Goal: Information Seeking & Learning: Find specific page/section

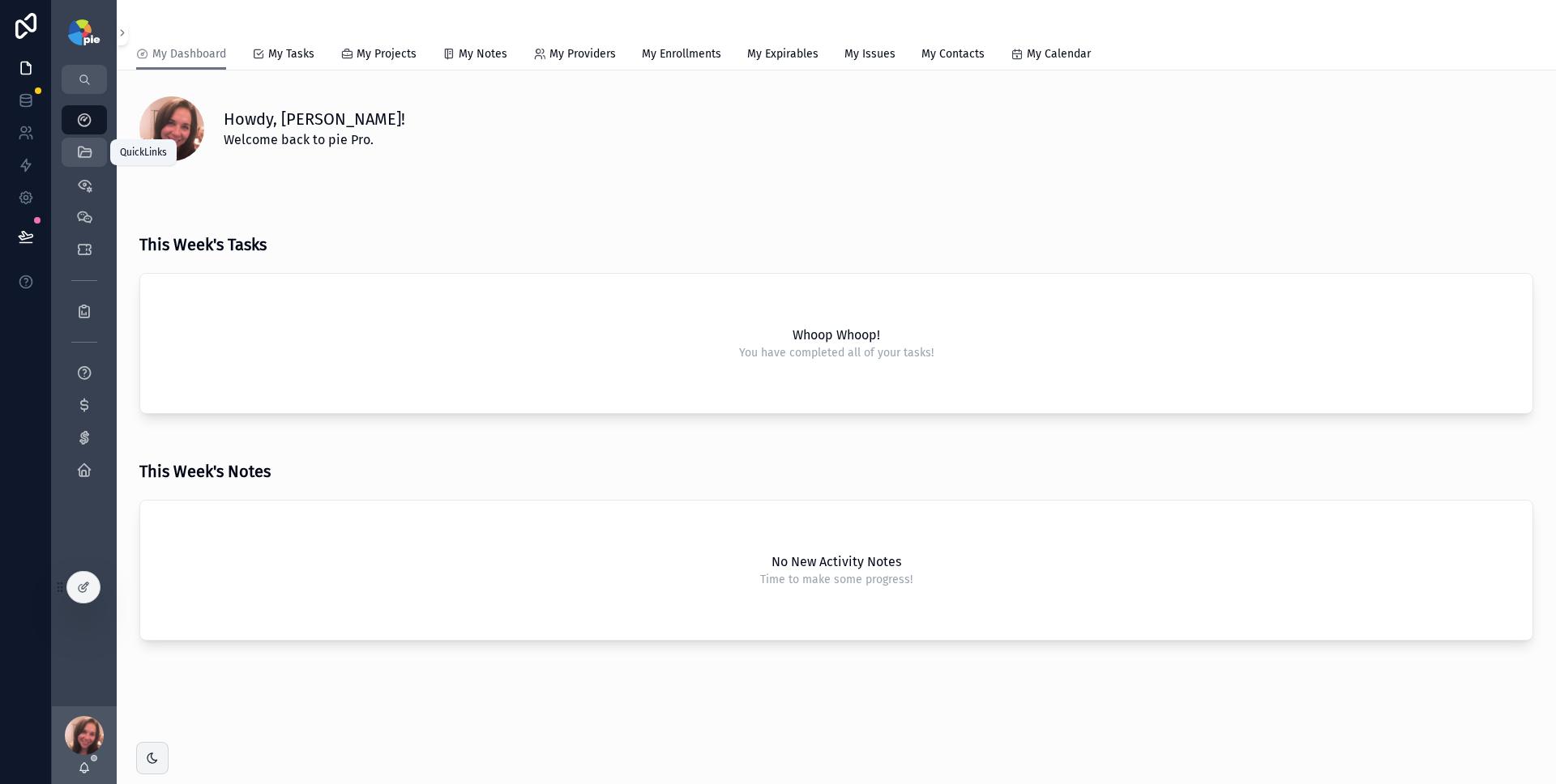
click at [97, 158] on link "QuickLinks" at bounding box center [83, 152] width 46 height 29
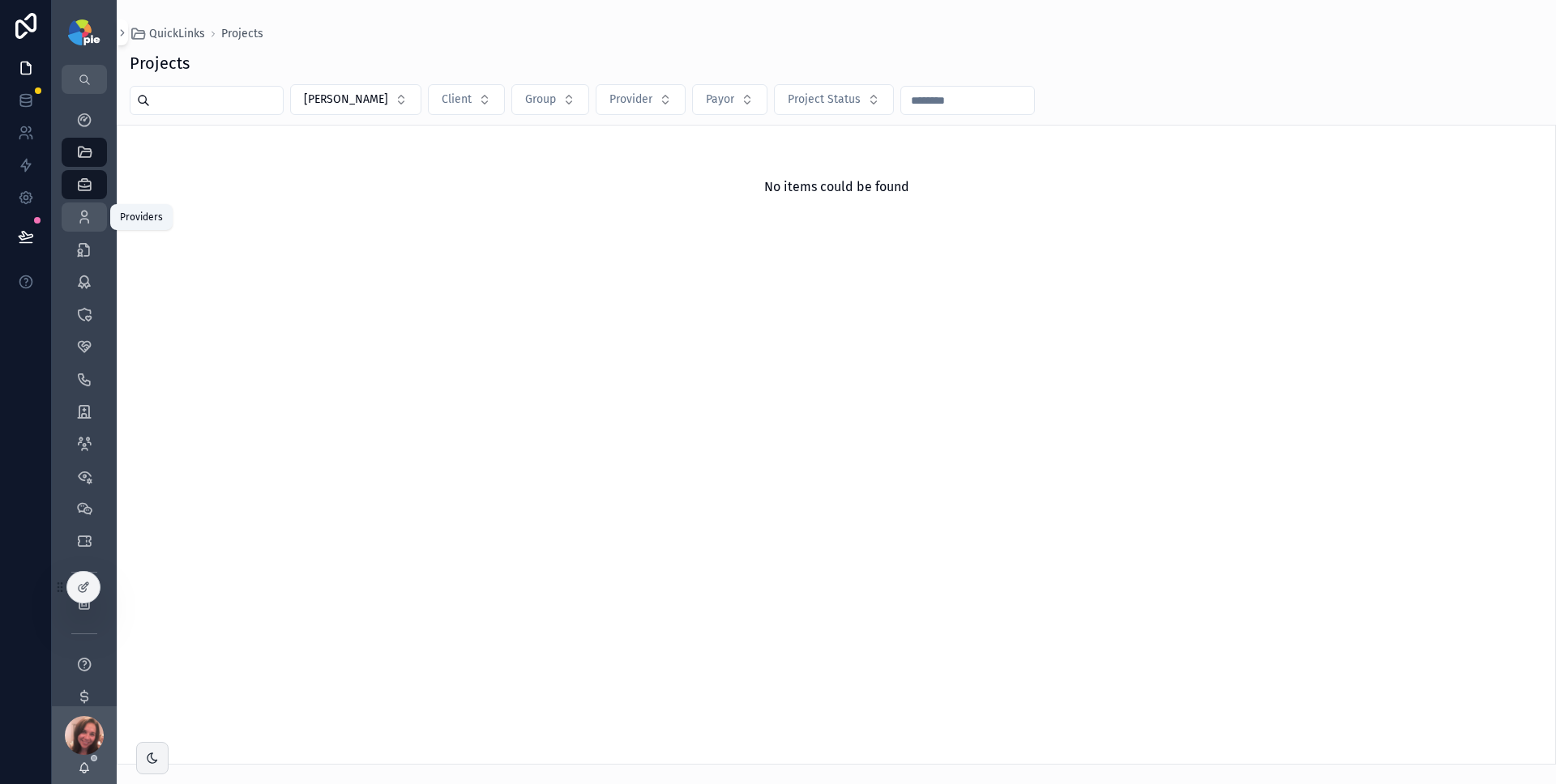
click at [90, 212] on icon "scrollable content" at bounding box center [83, 216] width 17 height 16
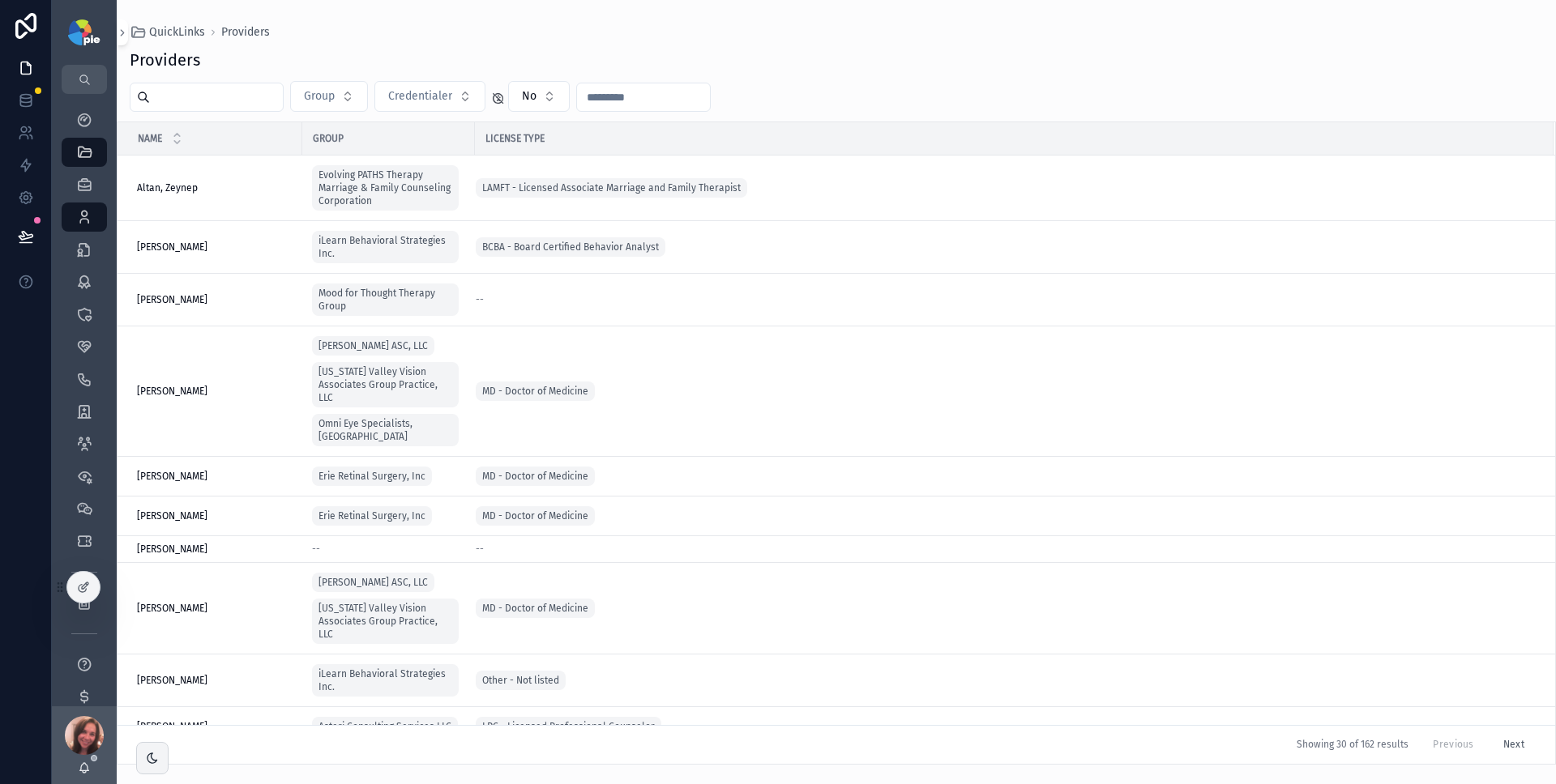
click at [205, 94] on input "scrollable content" at bounding box center [215, 96] width 133 height 22
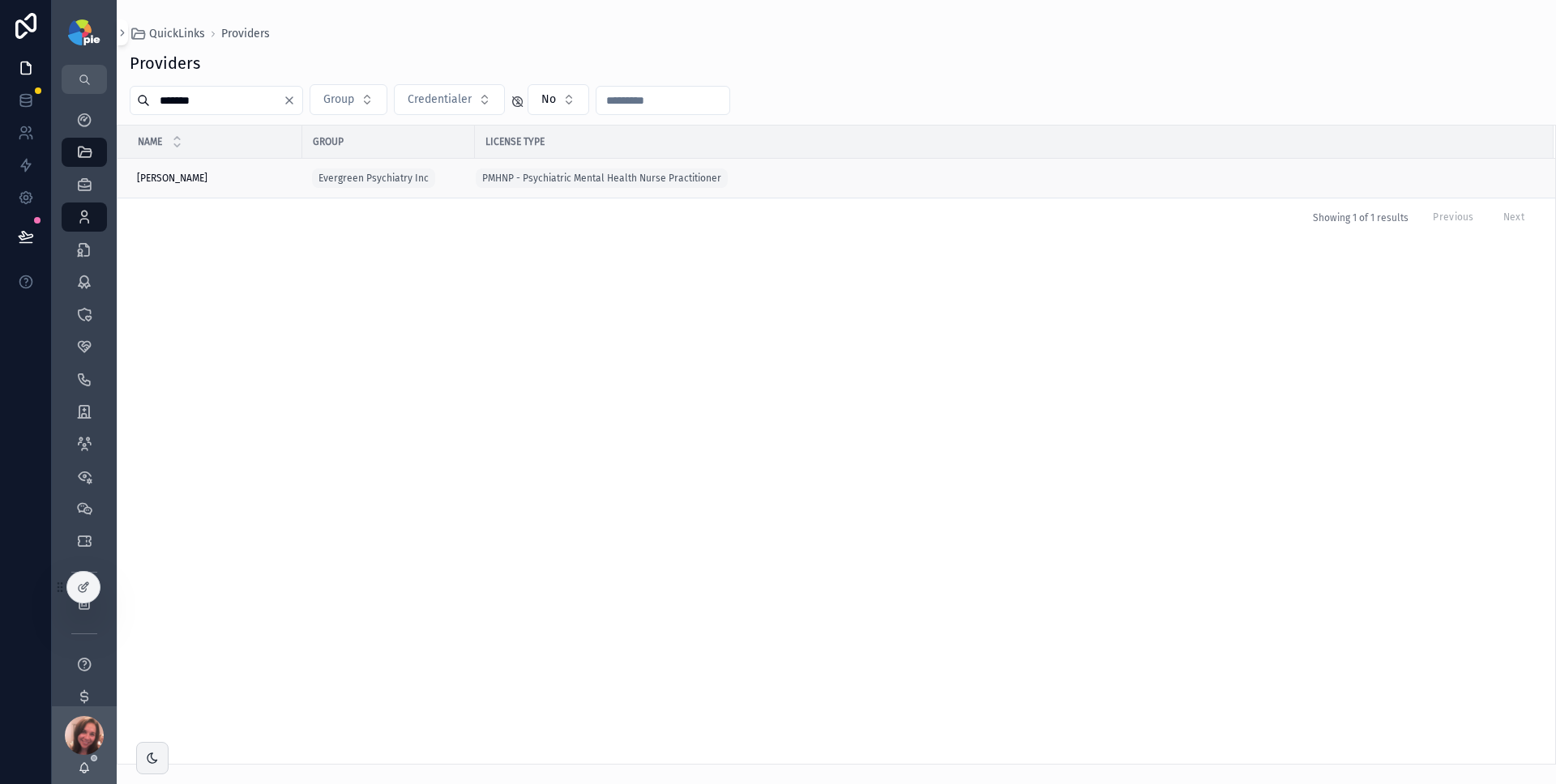
type input "*******"
click at [228, 178] on div "[PERSON_NAME], [PERSON_NAME], [PERSON_NAME]" at bounding box center [215, 178] width 155 height 13
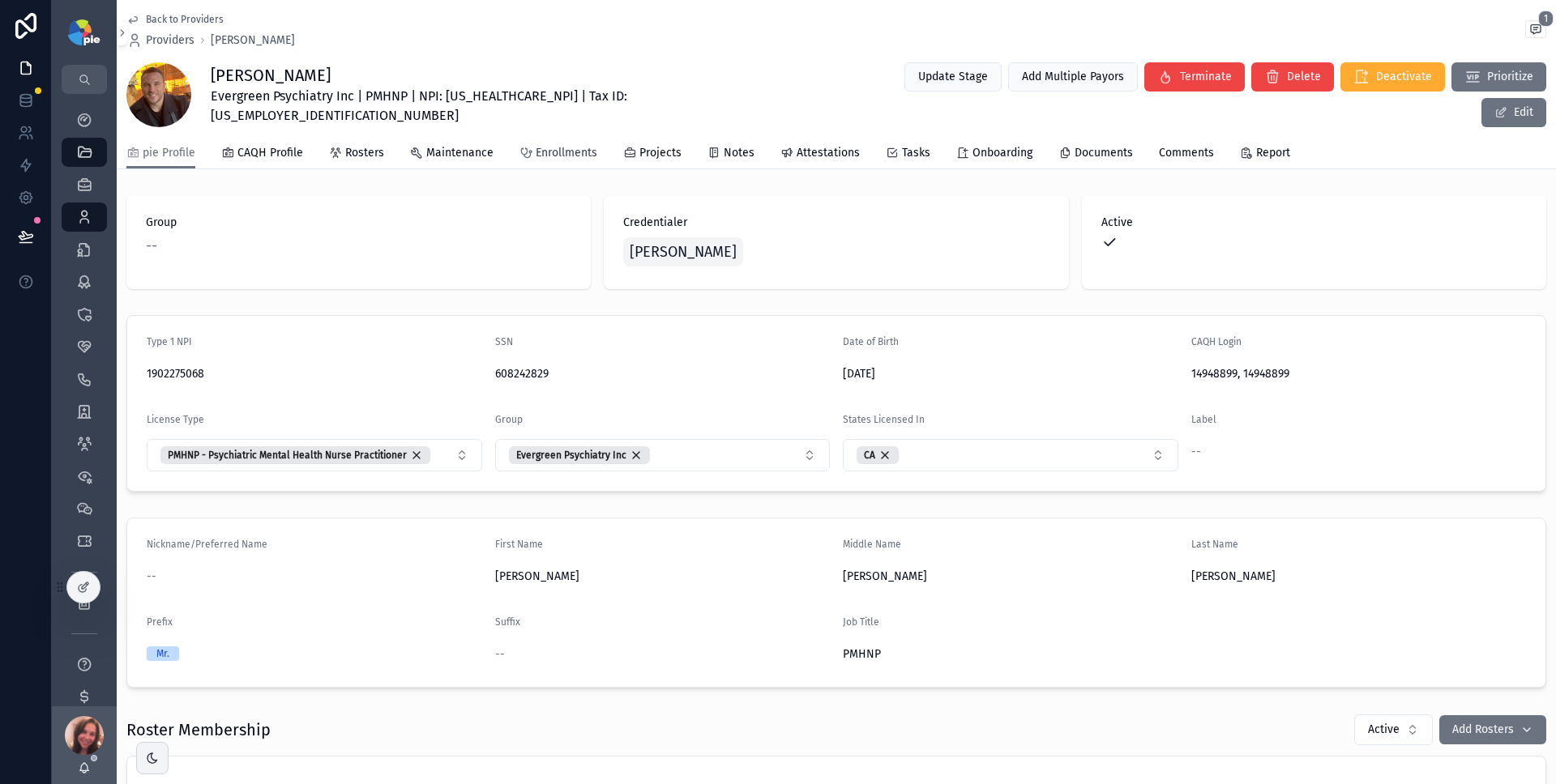
click at [562, 154] on span "Enrollments" at bounding box center [566, 152] width 61 height 16
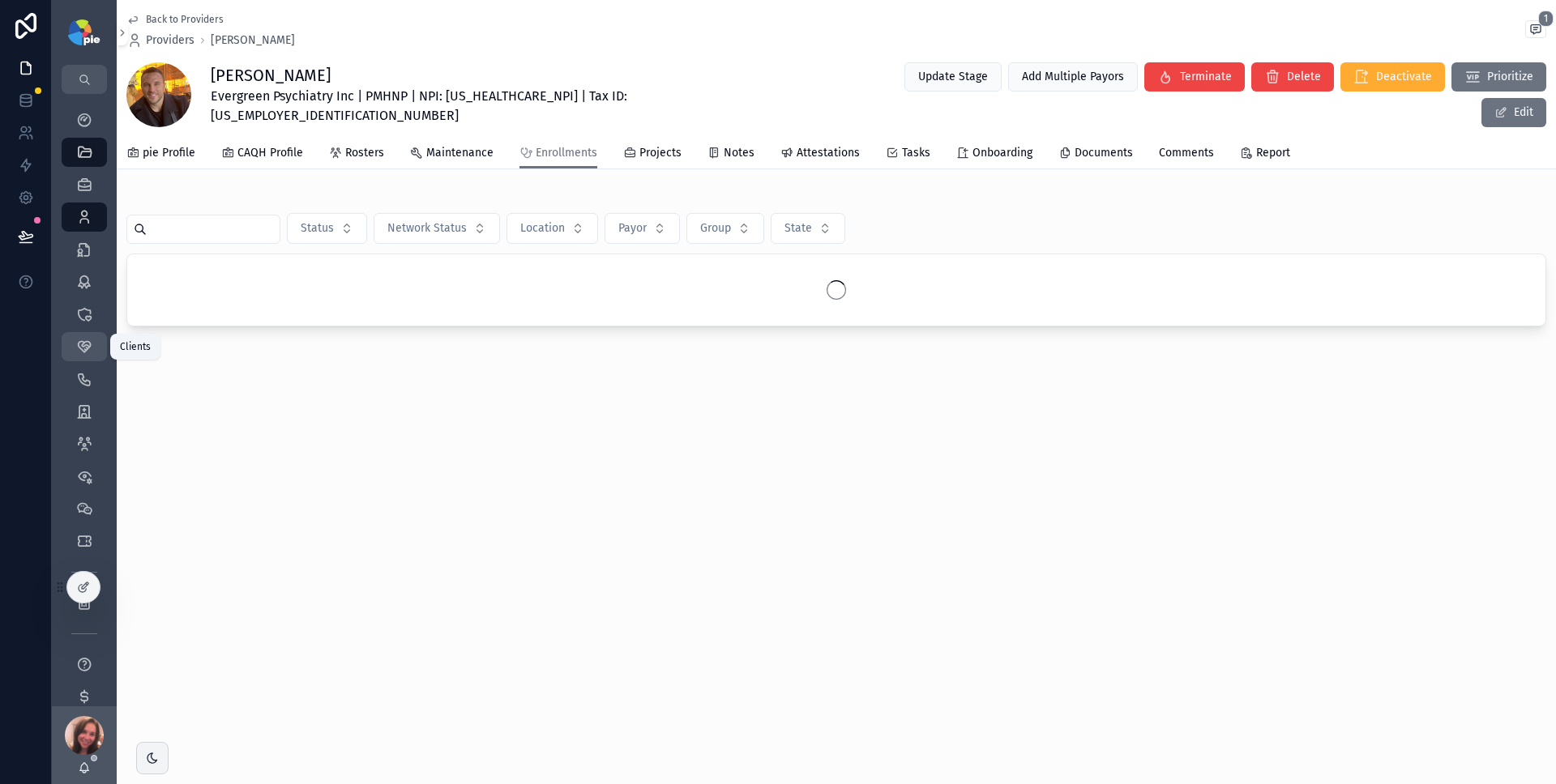
click at [92, 352] on div "Clients 58" at bounding box center [83, 346] width 26 height 26
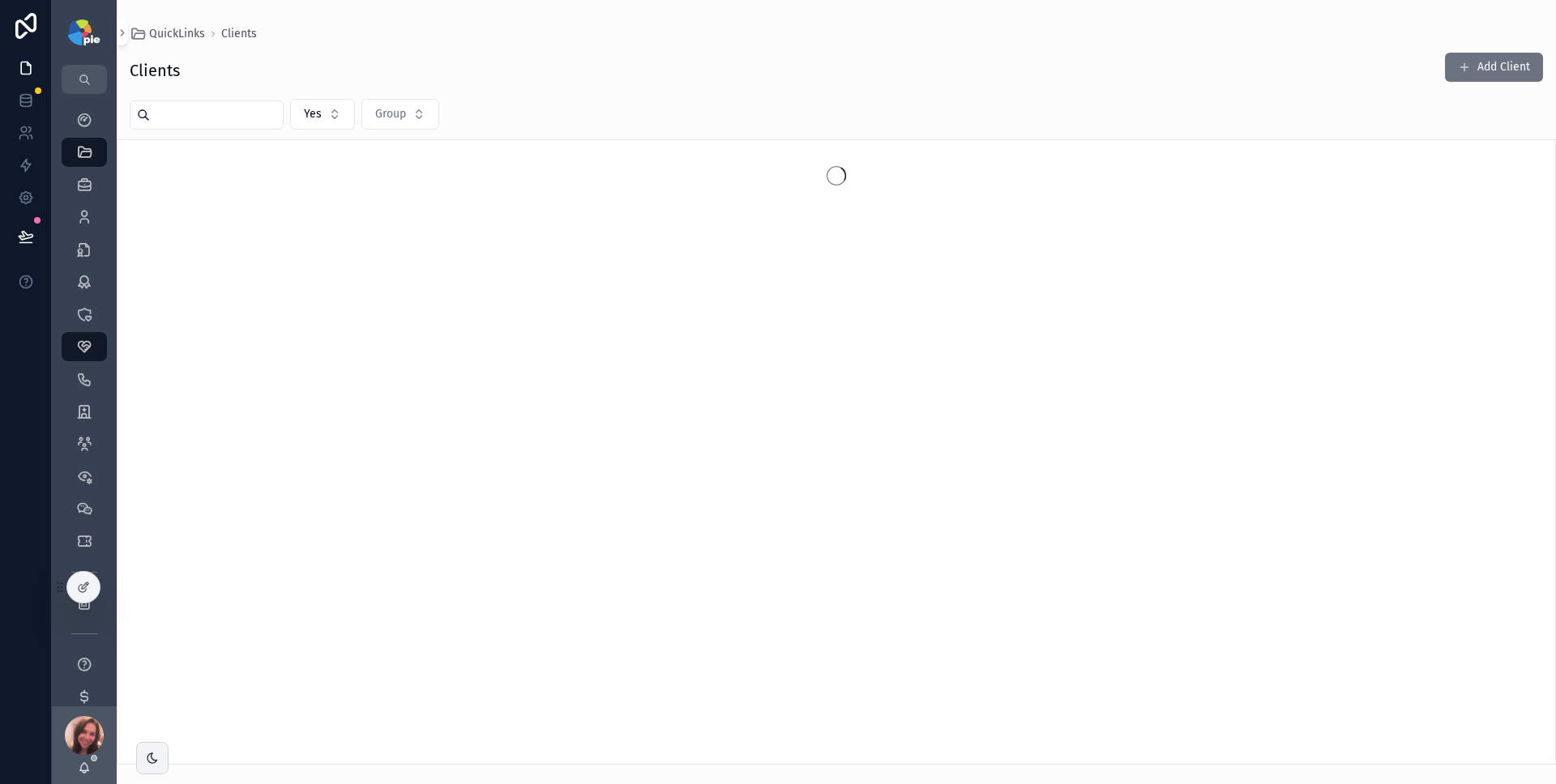
click at [222, 112] on input "scrollable content" at bounding box center [215, 114] width 133 height 22
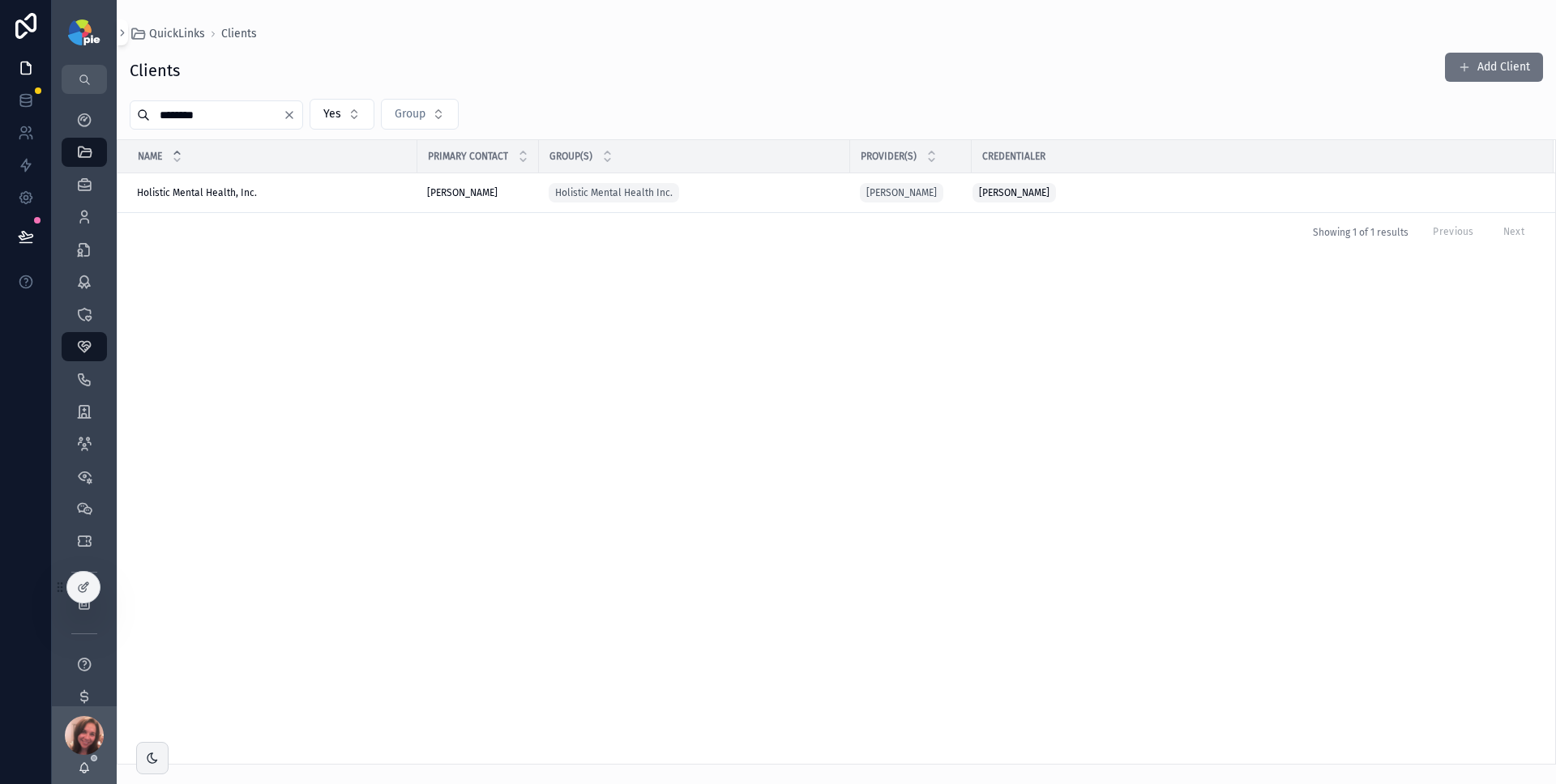
type input "********"
click at [319, 198] on div "Holistic Mental Health, Inc. Holistic Mental Health, Inc." at bounding box center [272, 192] width 271 height 13
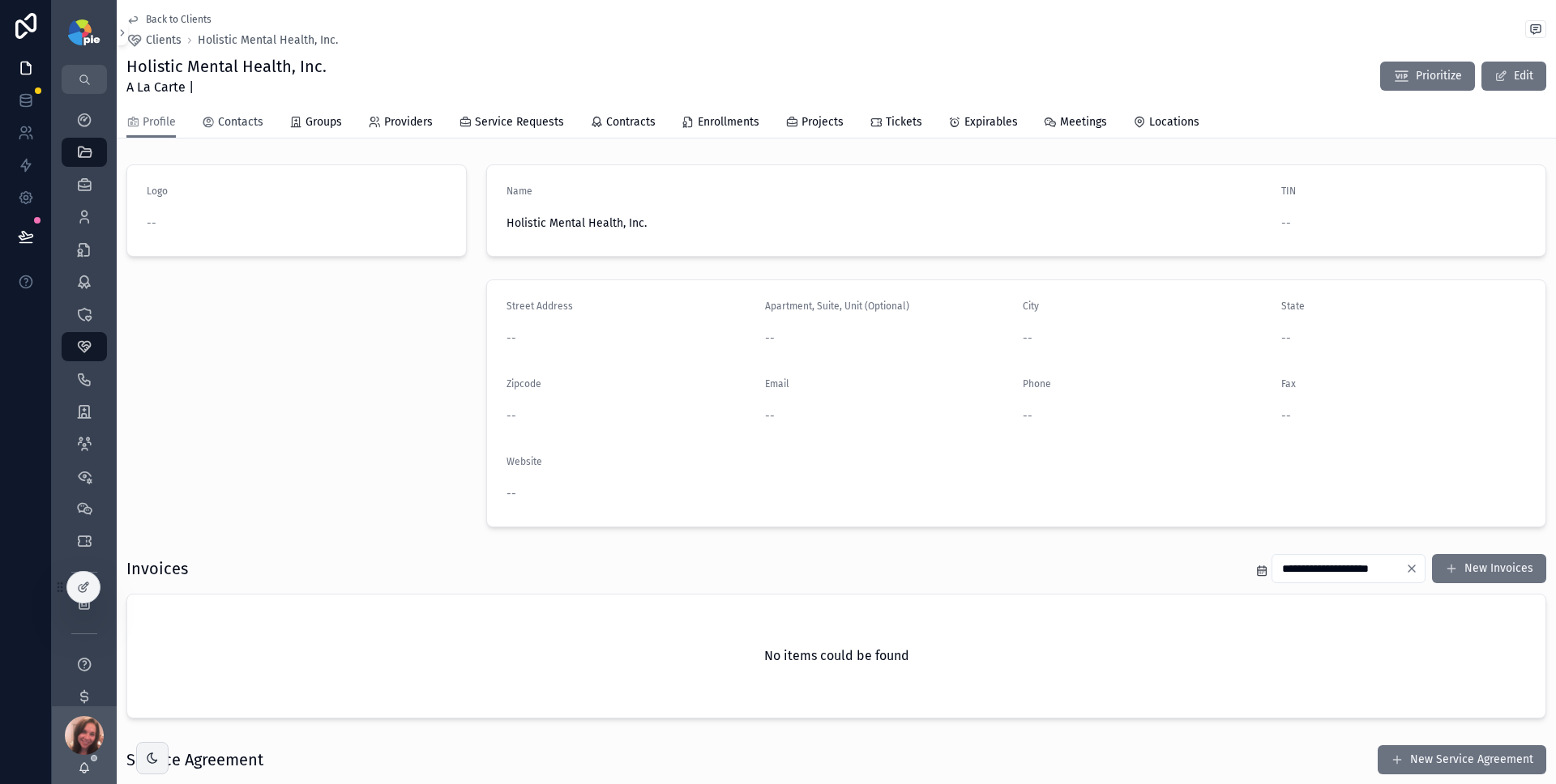
click at [259, 130] on span "Contacts" at bounding box center [241, 122] width 46 height 16
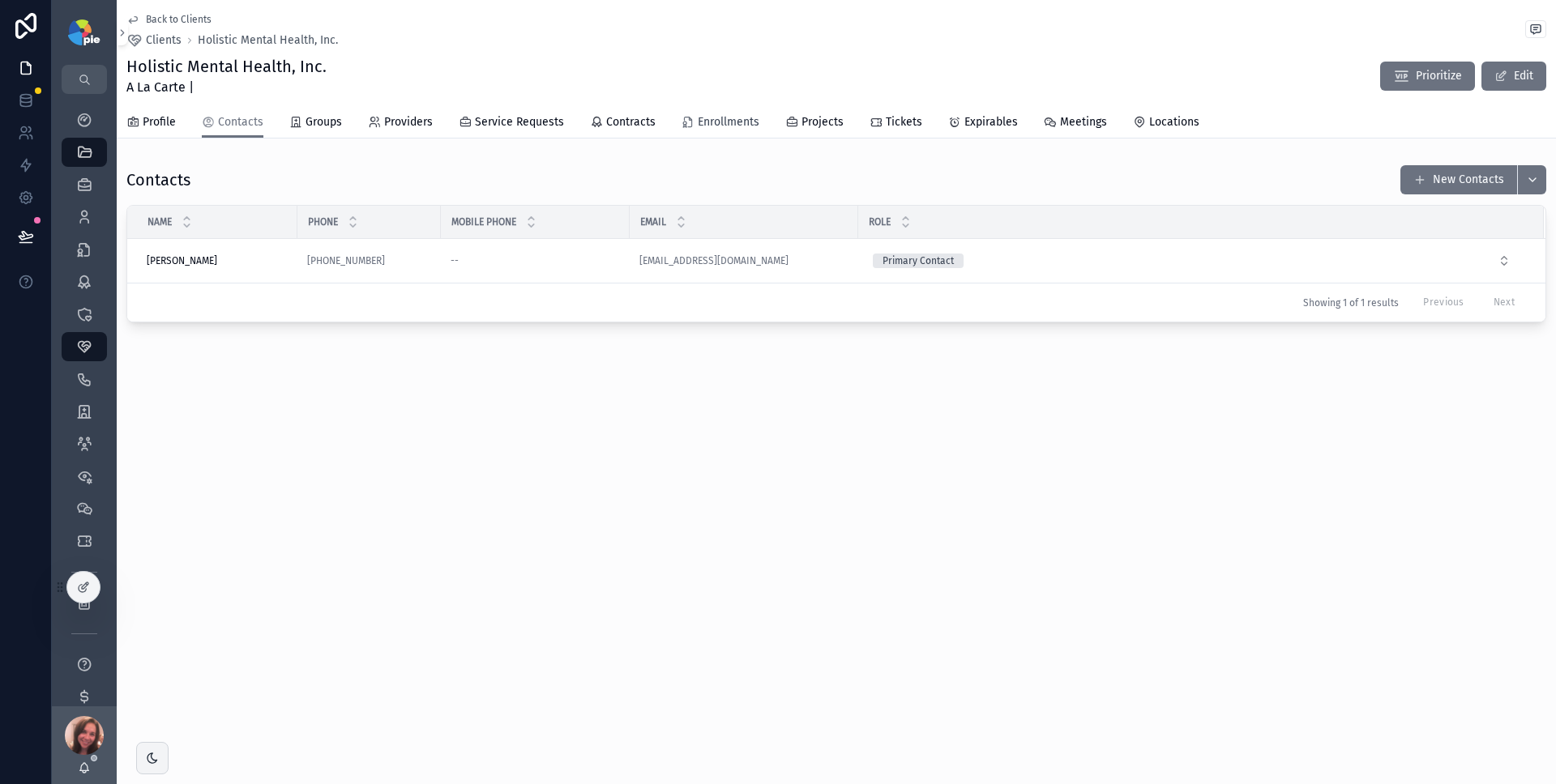
click at [750, 120] on span "Enrollments" at bounding box center [728, 122] width 61 height 16
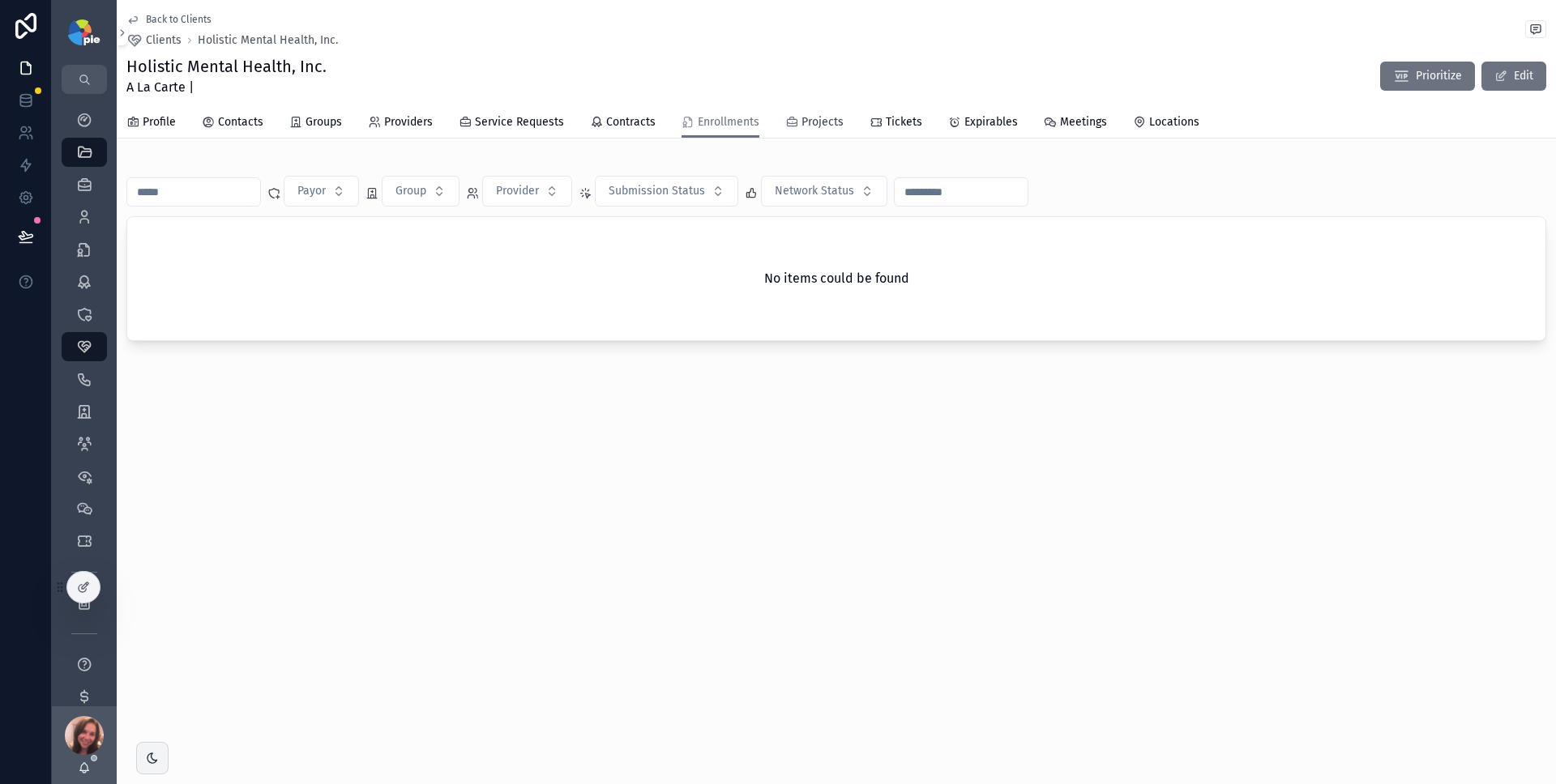
click at [791, 120] on icon "scrollable content" at bounding box center [791, 121] width 13 height 13
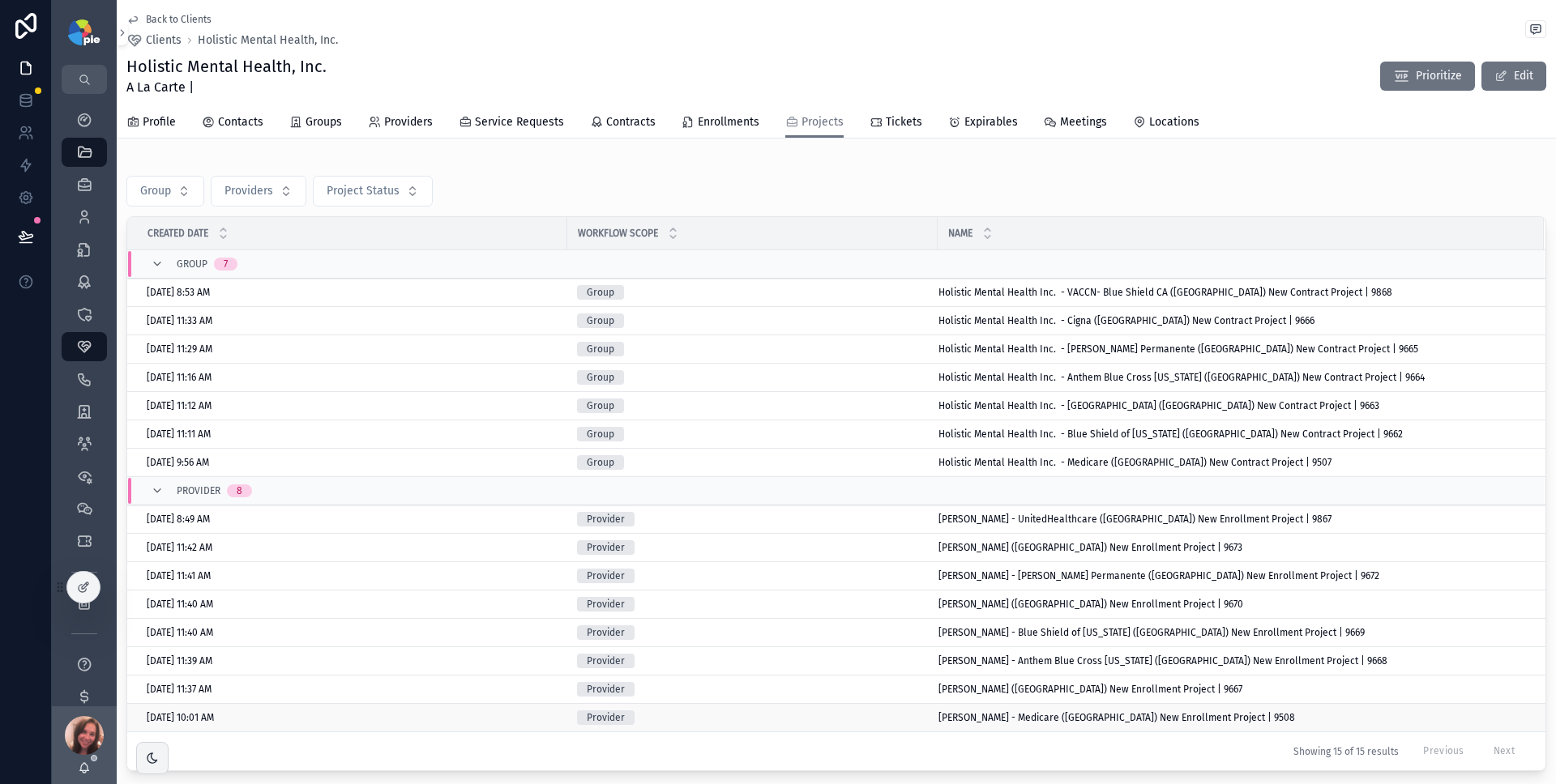
click at [908, 721] on div "Provider" at bounding box center [751, 717] width 350 height 15
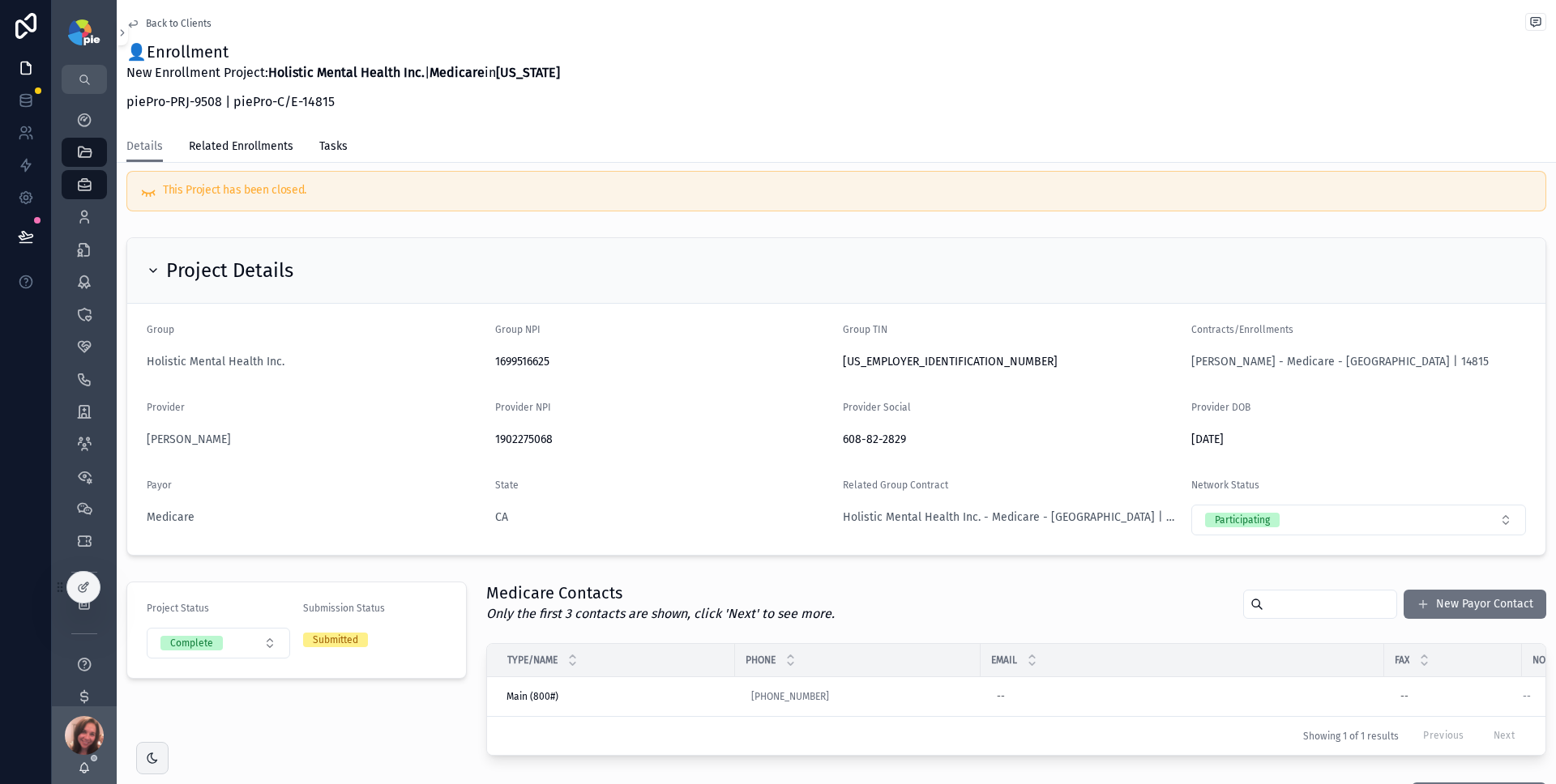
scroll to position [17, 0]
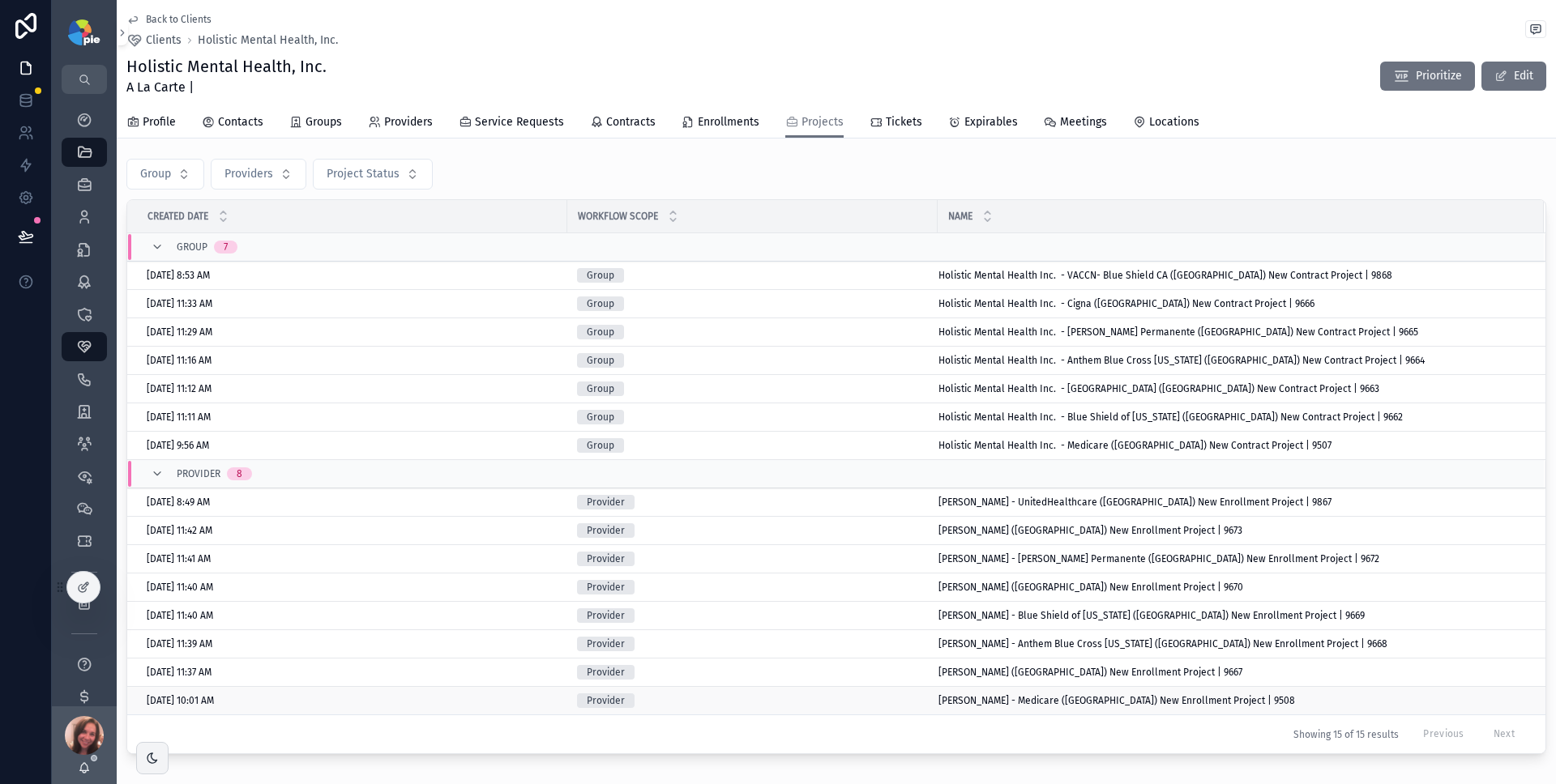
click at [857, 703] on div "Provider" at bounding box center [751, 700] width 350 height 15
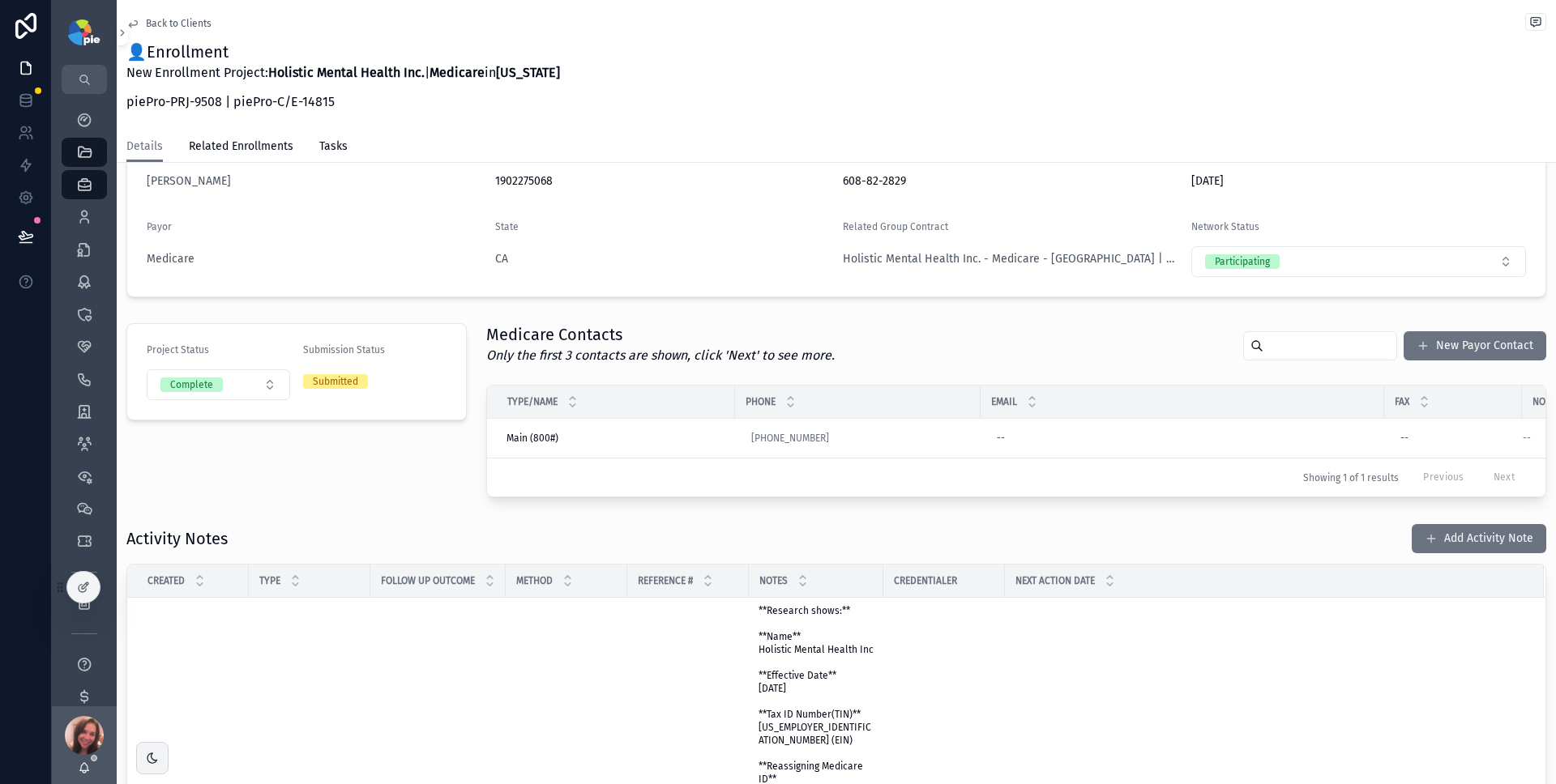
click at [174, 17] on span "Back to Clients" at bounding box center [179, 23] width 66 height 13
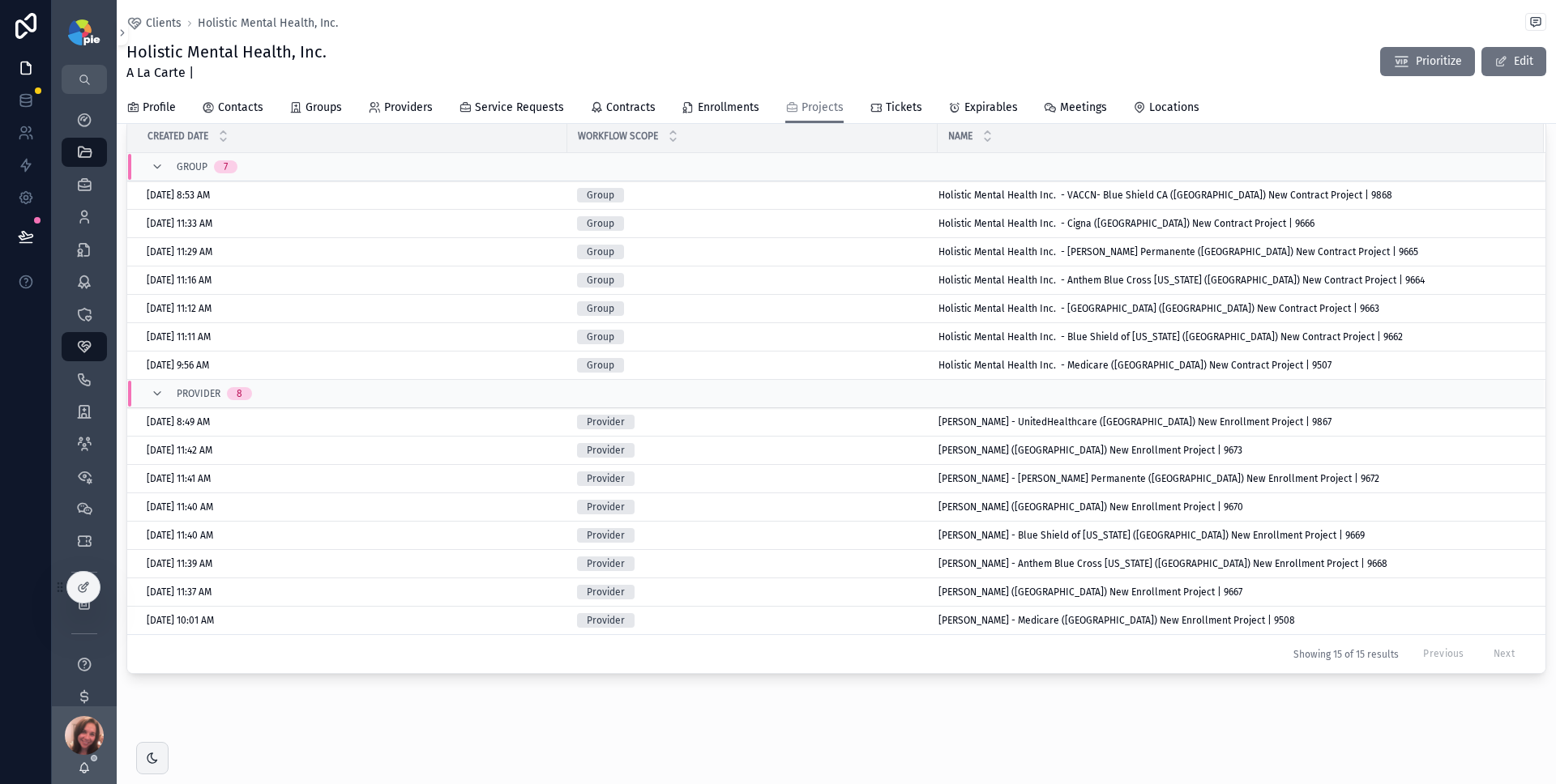
scroll to position [82, 0]
click at [867, 589] on div "Provider" at bounding box center [751, 592] width 350 height 15
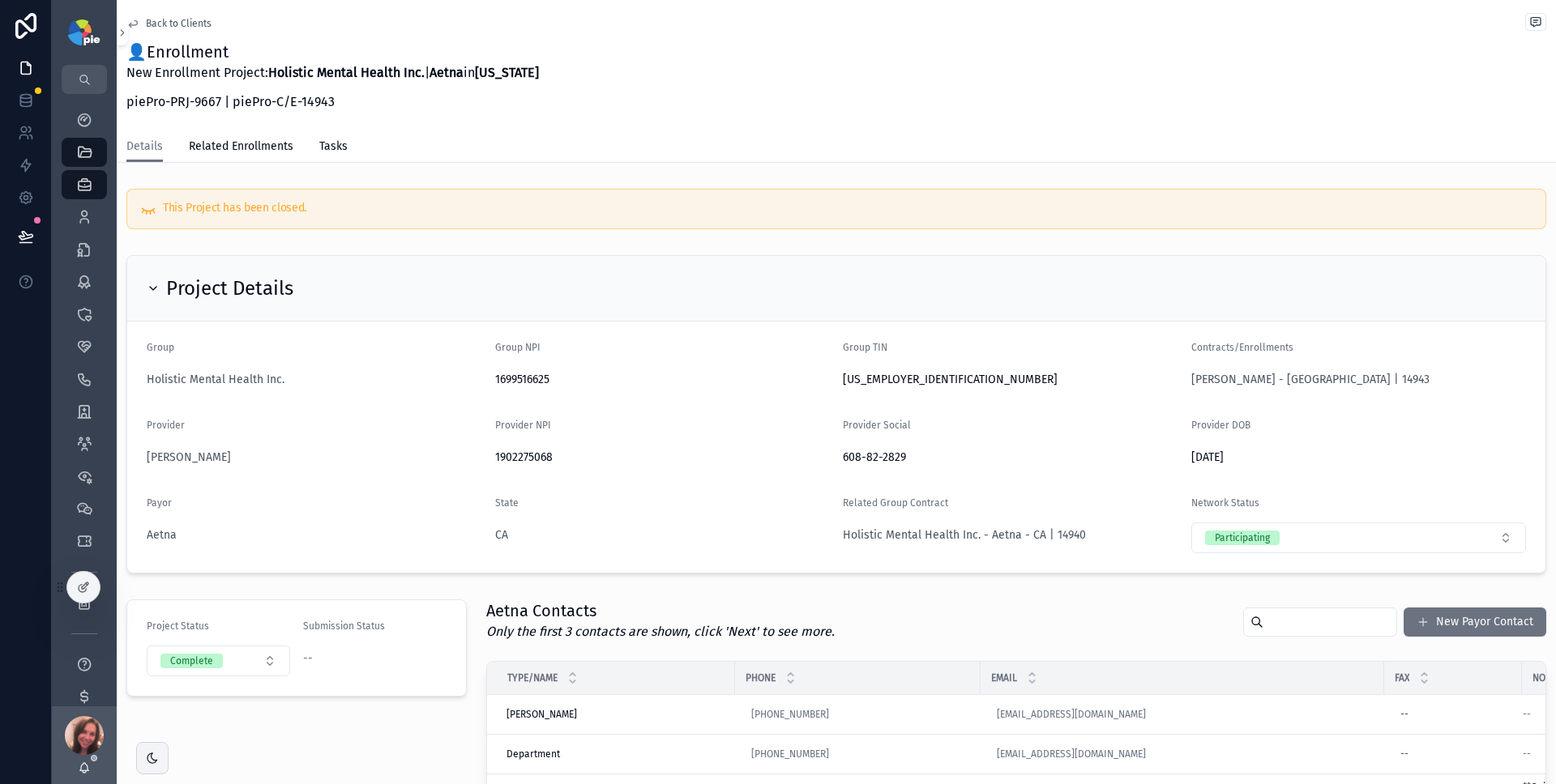
click at [179, 25] on span "Back to Clients" at bounding box center [179, 23] width 66 height 13
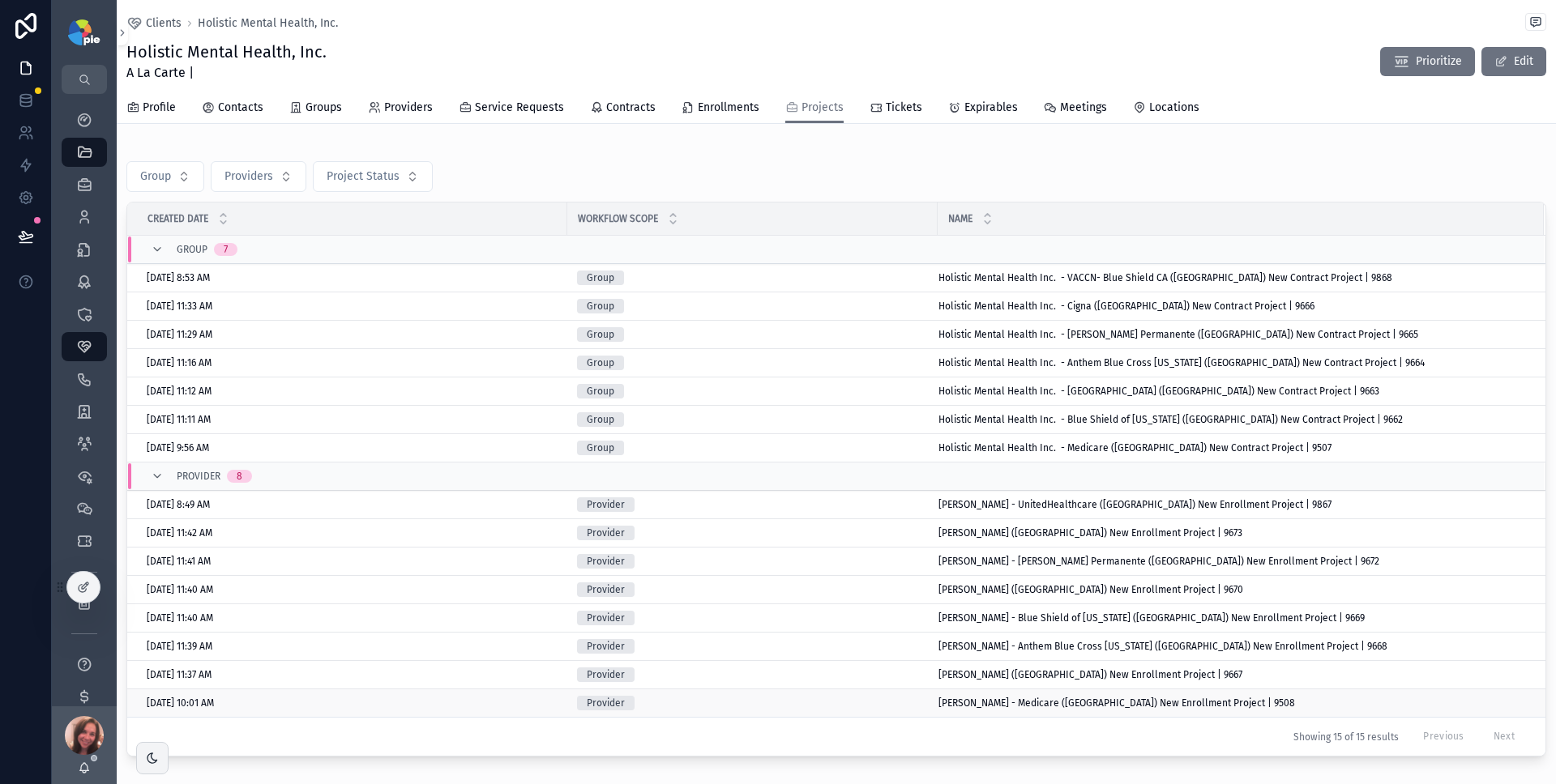
click at [873, 701] on div "Provider" at bounding box center [751, 702] width 350 height 15
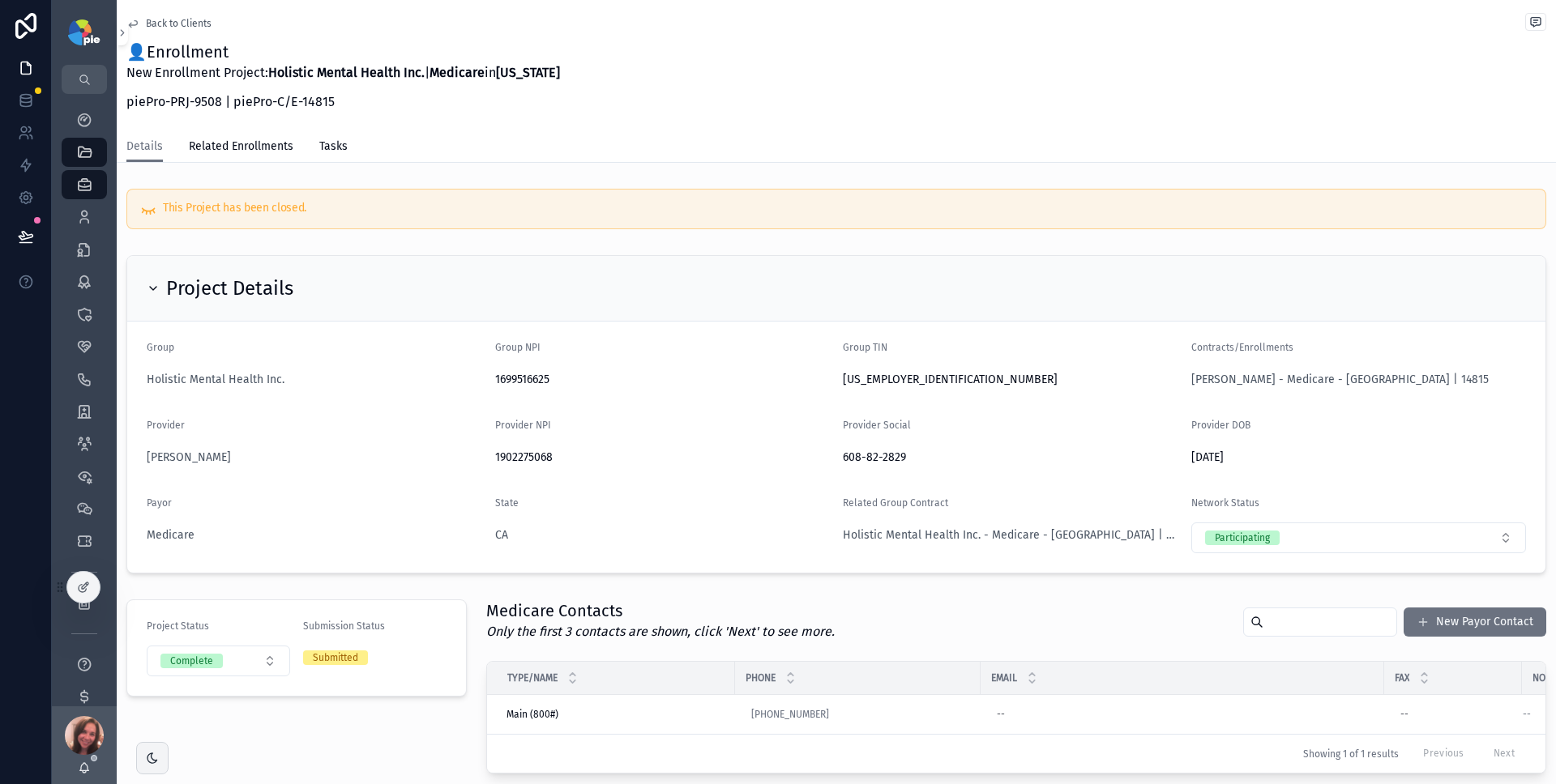
click at [174, 20] on span "Back to Clients" at bounding box center [179, 23] width 66 height 13
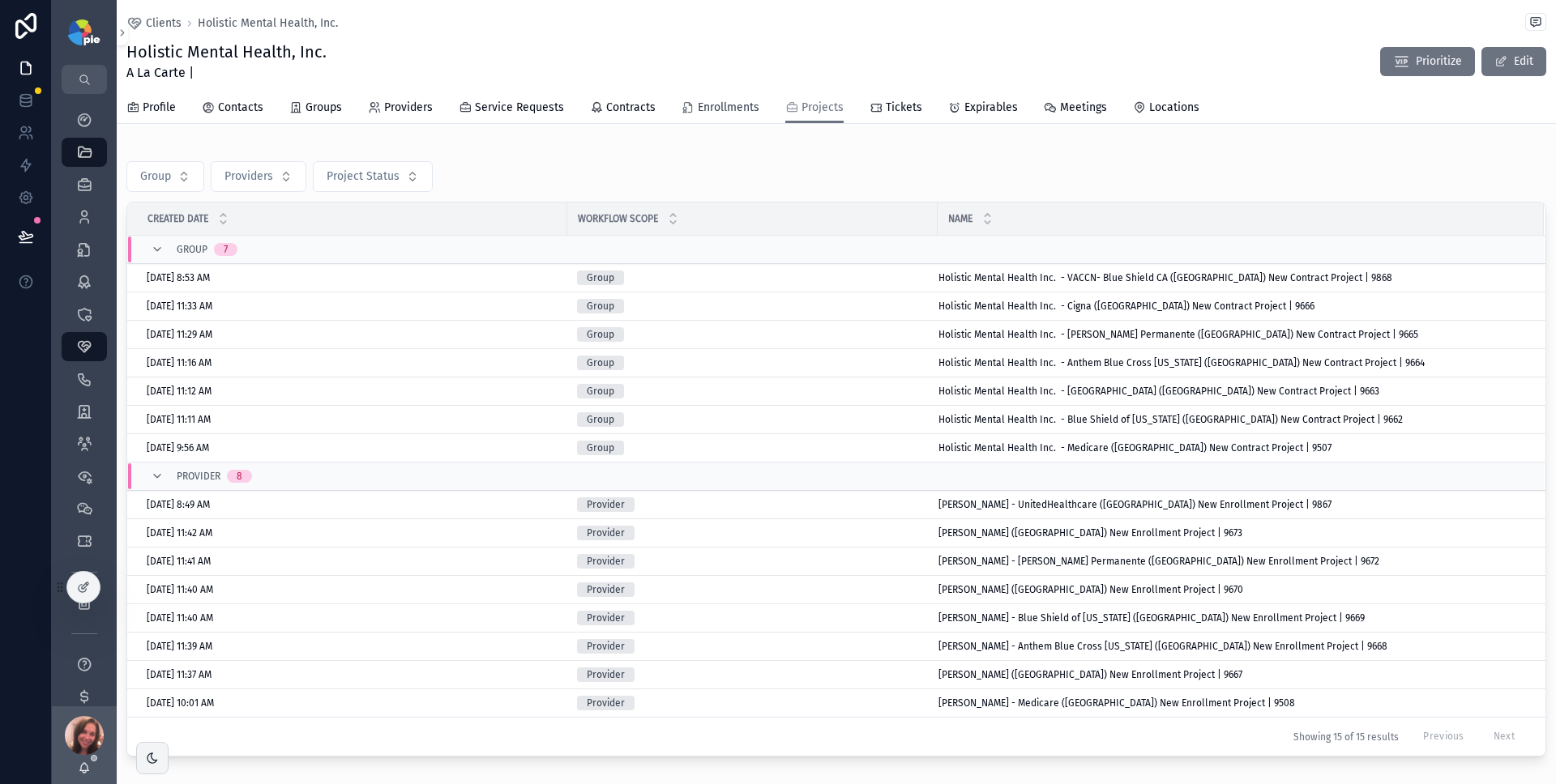
click at [705, 108] on span "Enrollments" at bounding box center [728, 108] width 61 height 16
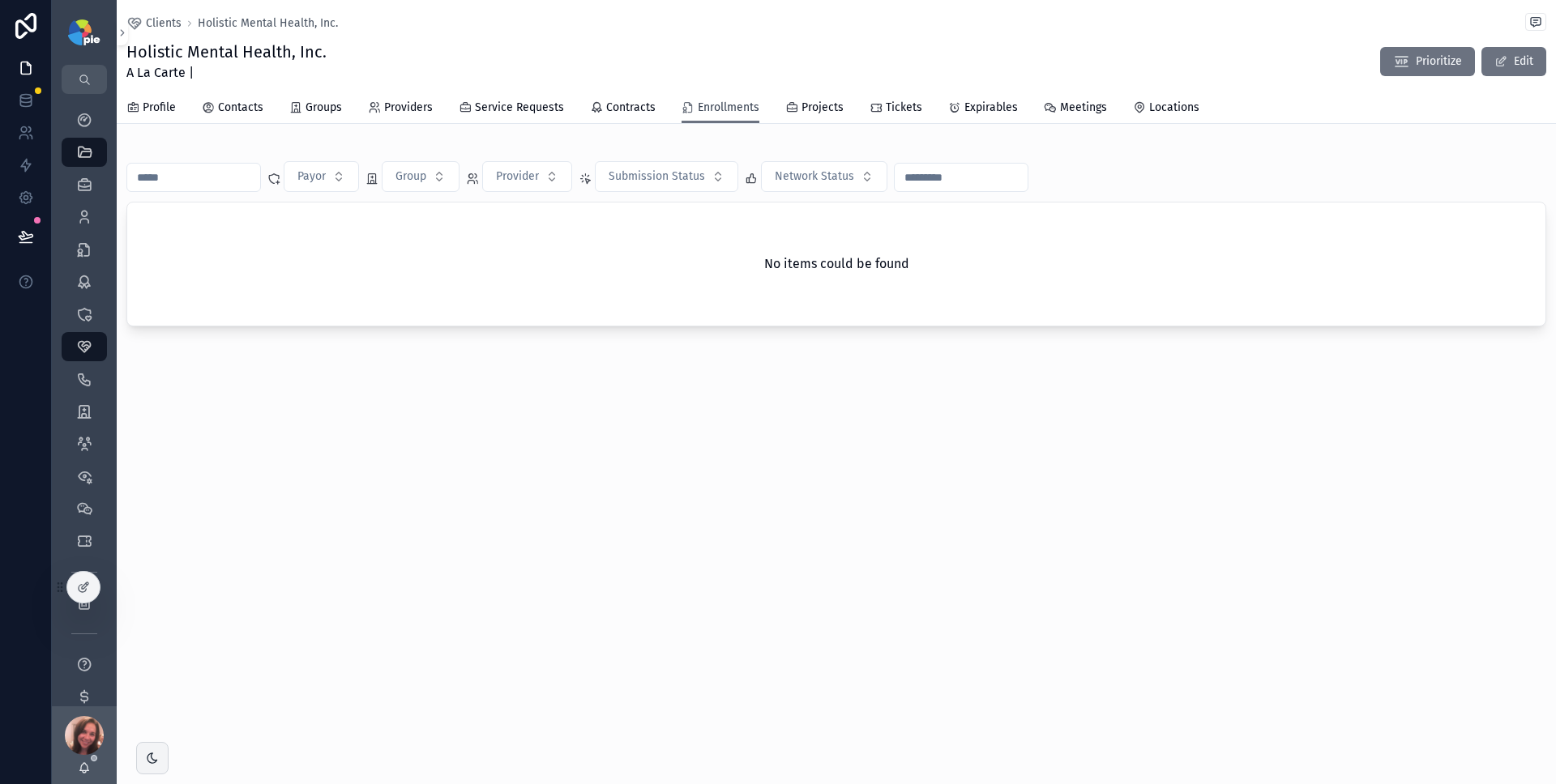
click at [705, 109] on span "Enrollments" at bounding box center [728, 108] width 61 height 16
click at [815, 104] on span "Projects" at bounding box center [821, 108] width 42 height 16
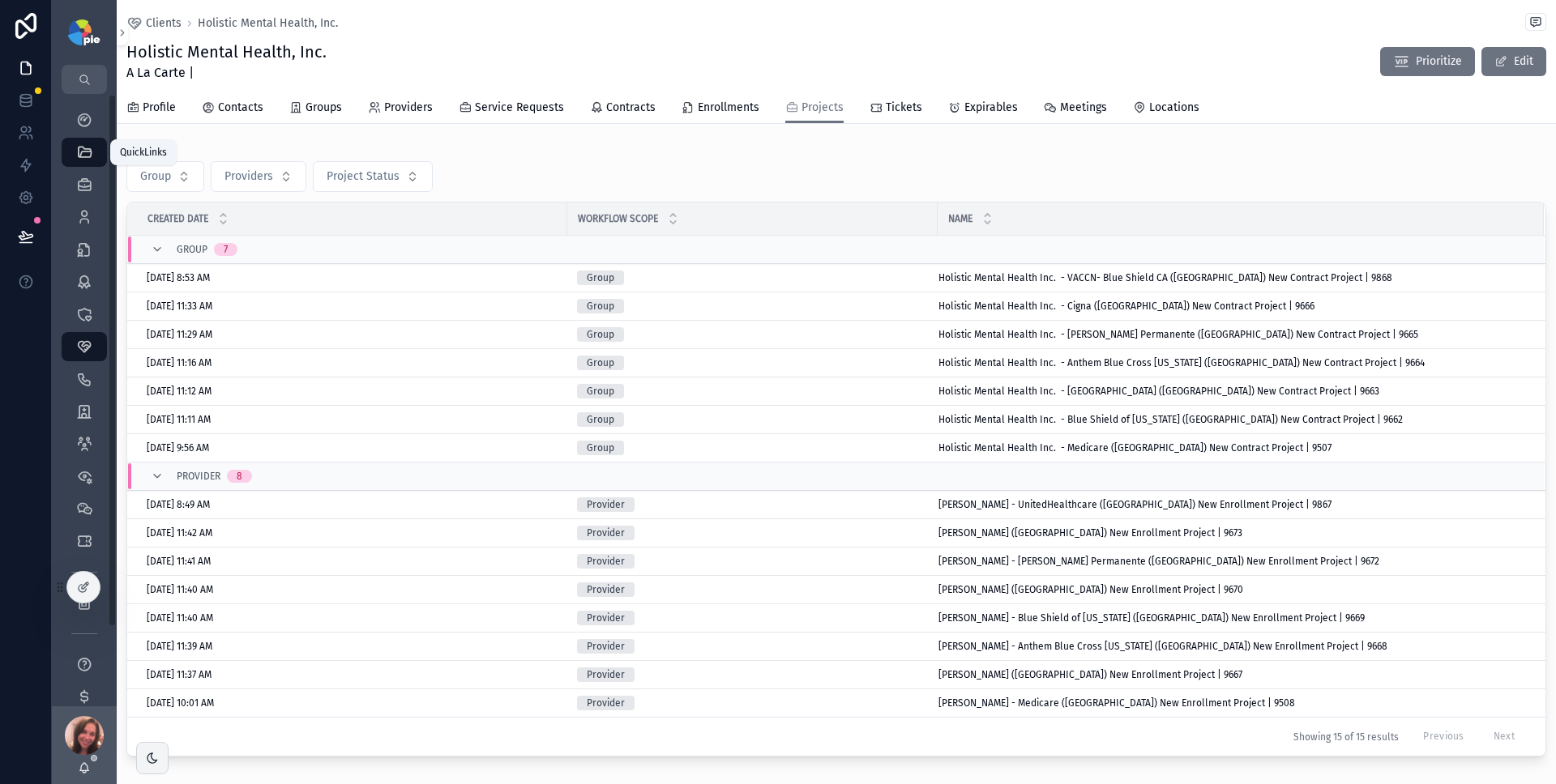
click at [84, 148] on icon "scrollable content" at bounding box center [83, 152] width 17 height 16
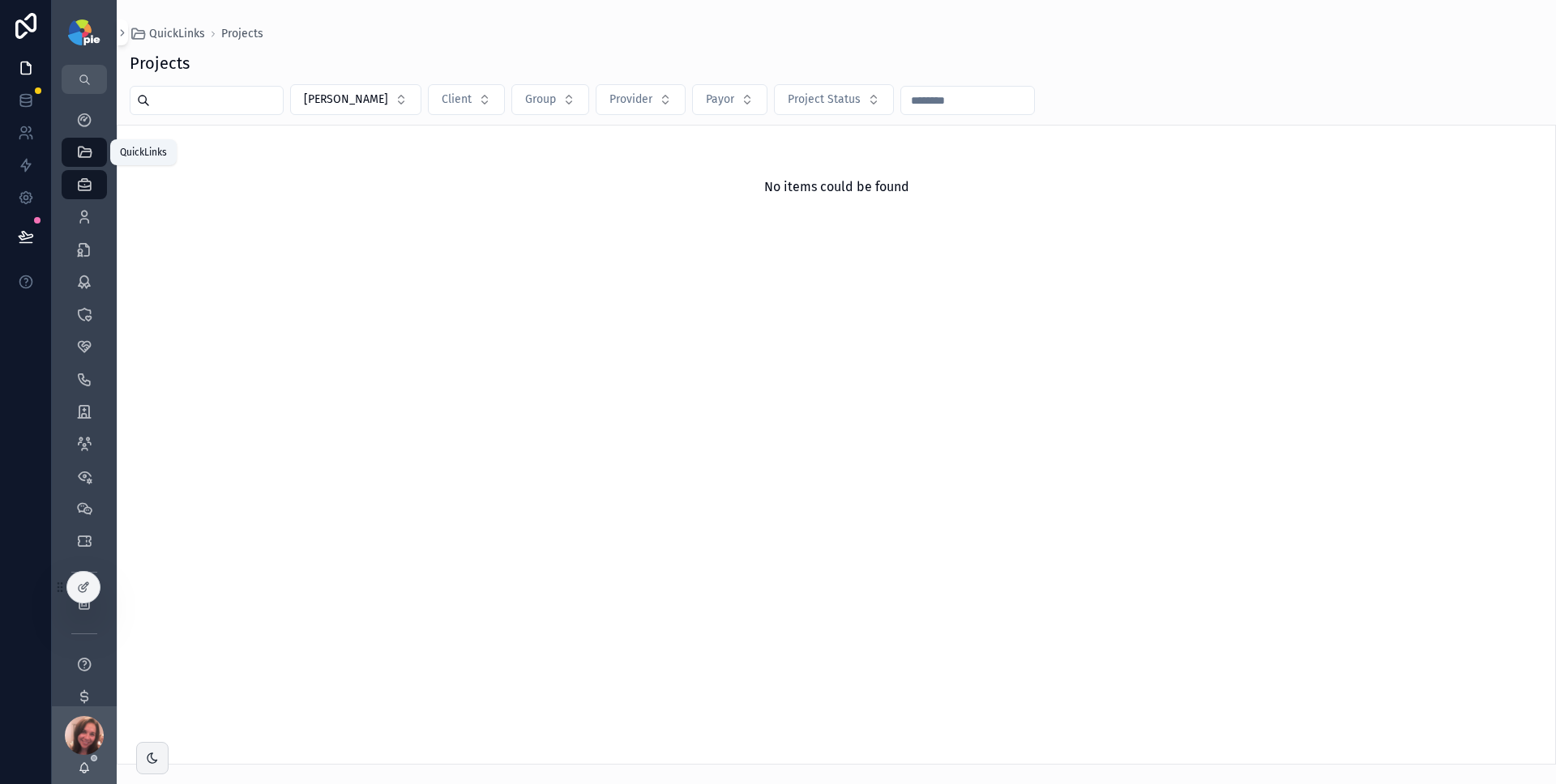
click at [88, 157] on icon "scrollable content" at bounding box center [83, 152] width 17 height 16
click at [103, 141] on link "QuickLinks" at bounding box center [83, 152] width 46 height 29
click at [120, 38] on icon "scrollable content" at bounding box center [122, 33] width 12 height 13
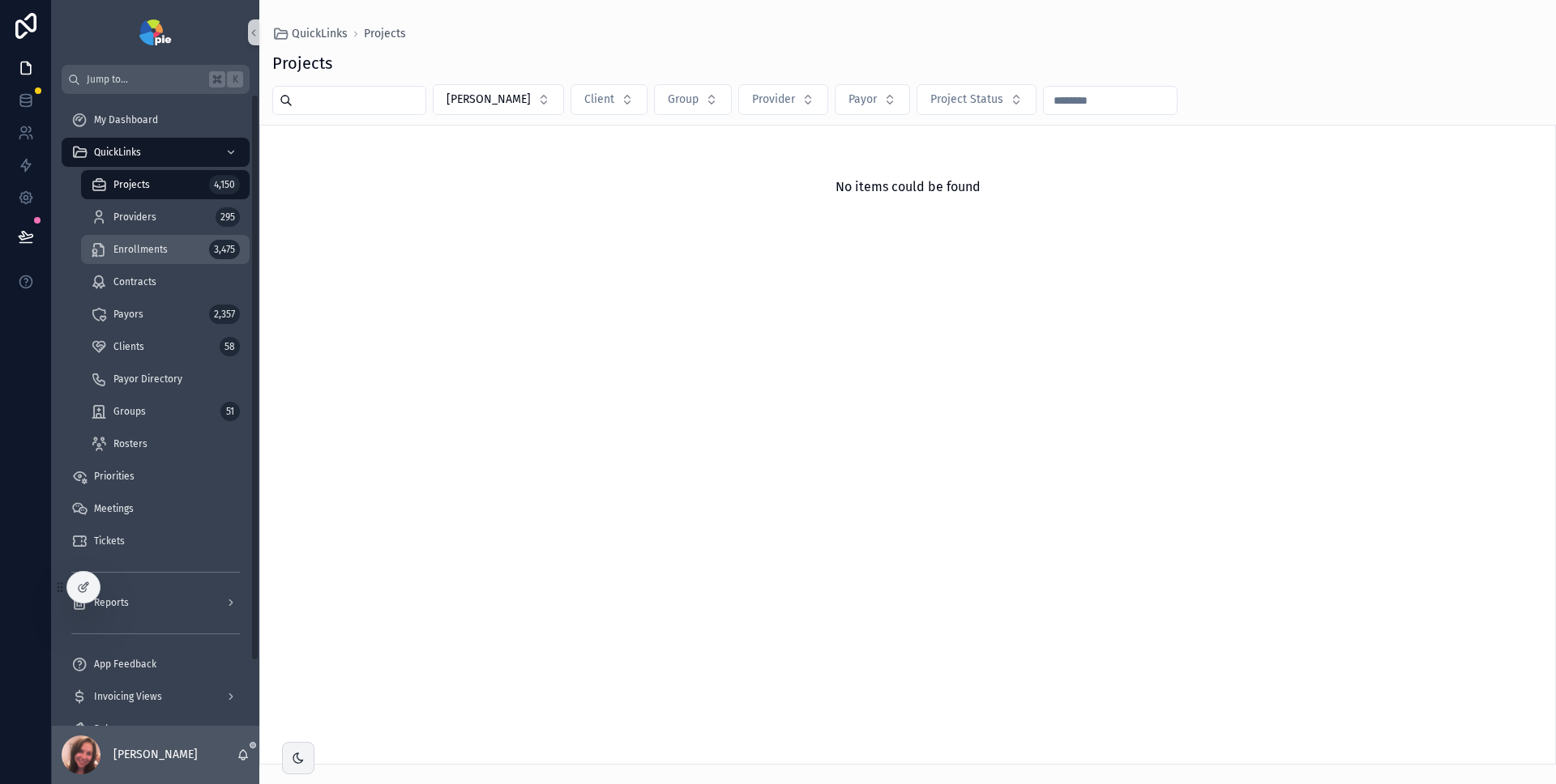
click at [140, 256] on div "Enrollments 3,475" at bounding box center [165, 249] width 149 height 26
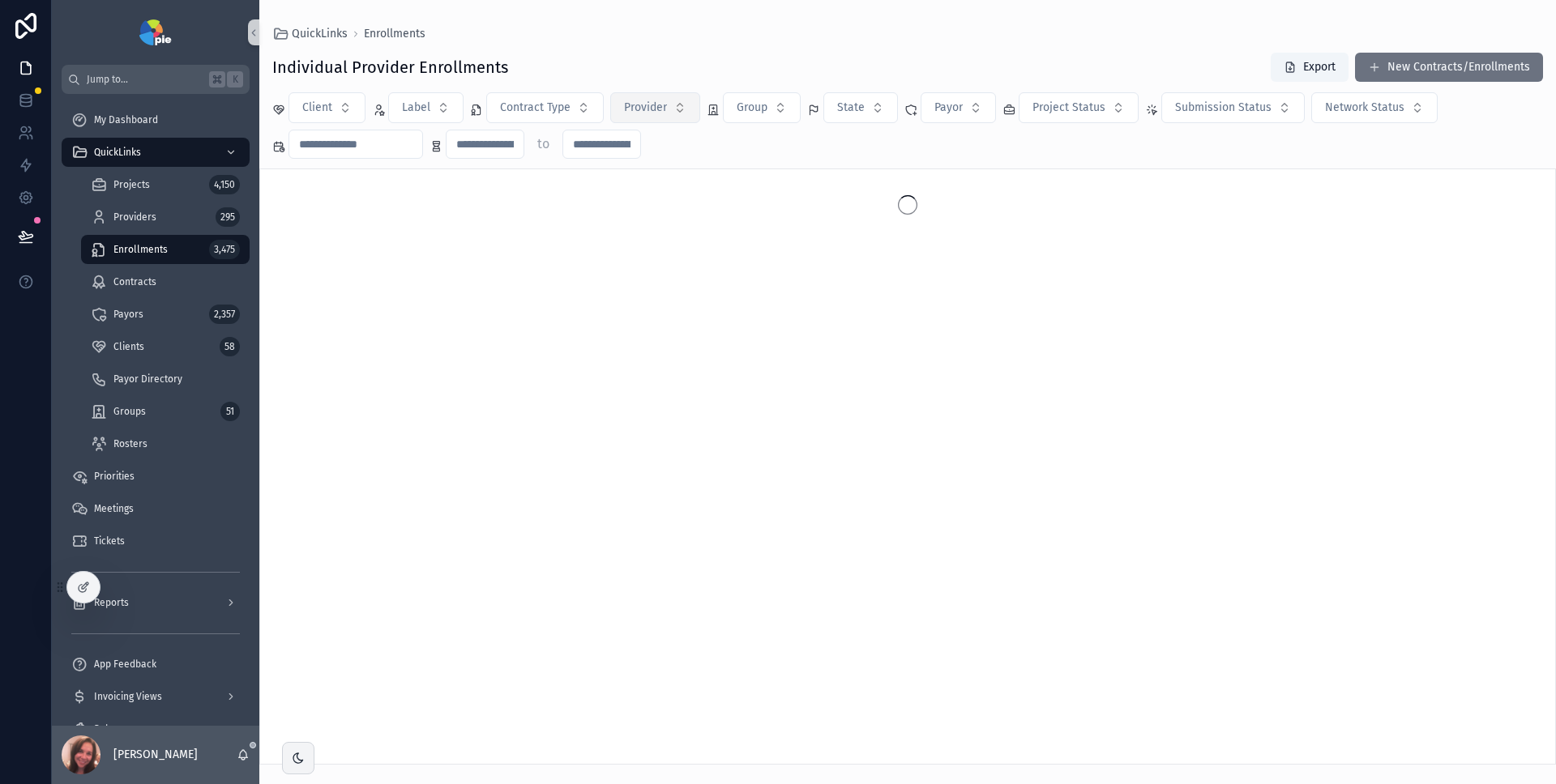
click at [684, 112] on button "Provider" at bounding box center [654, 108] width 90 height 31
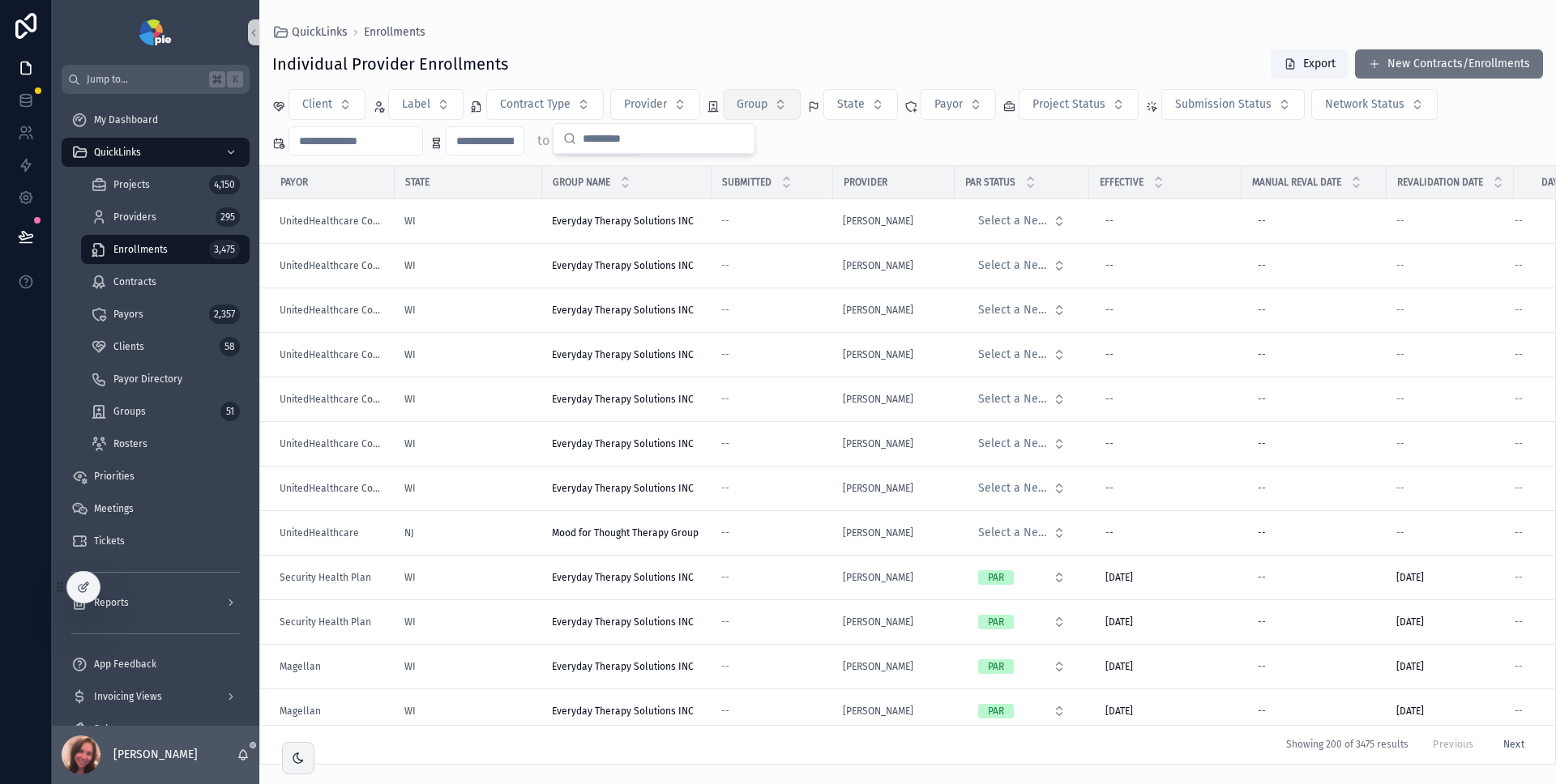
click at [765, 102] on span "Group" at bounding box center [752, 104] width 31 height 16
type input "********"
click at [753, 178] on span "Holistic Mental Health Inc." at bounding box center [739, 170] width 138 height 16
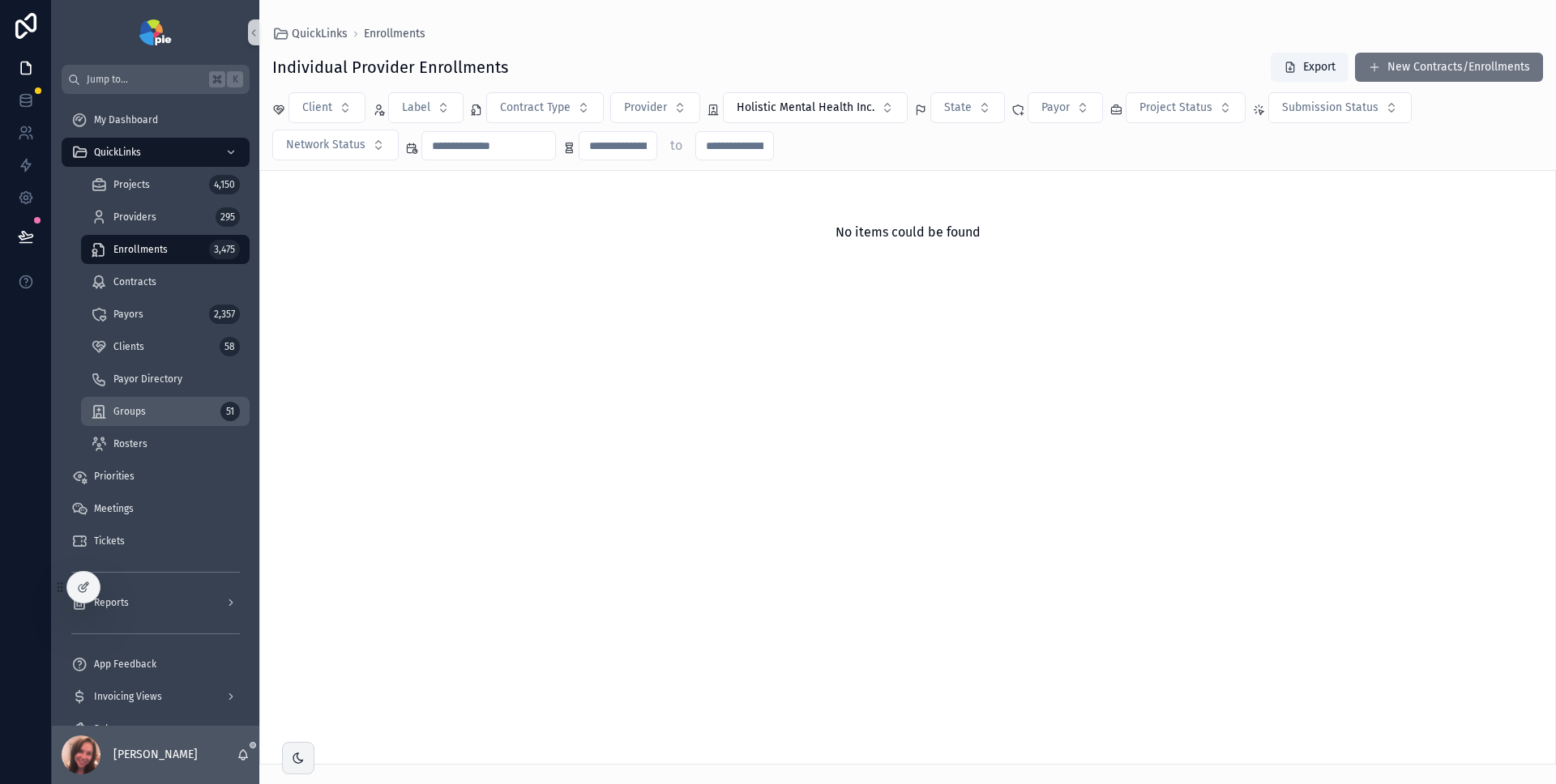
click at [168, 414] on div "Groups 51" at bounding box center [165, 411] width 149 height 26
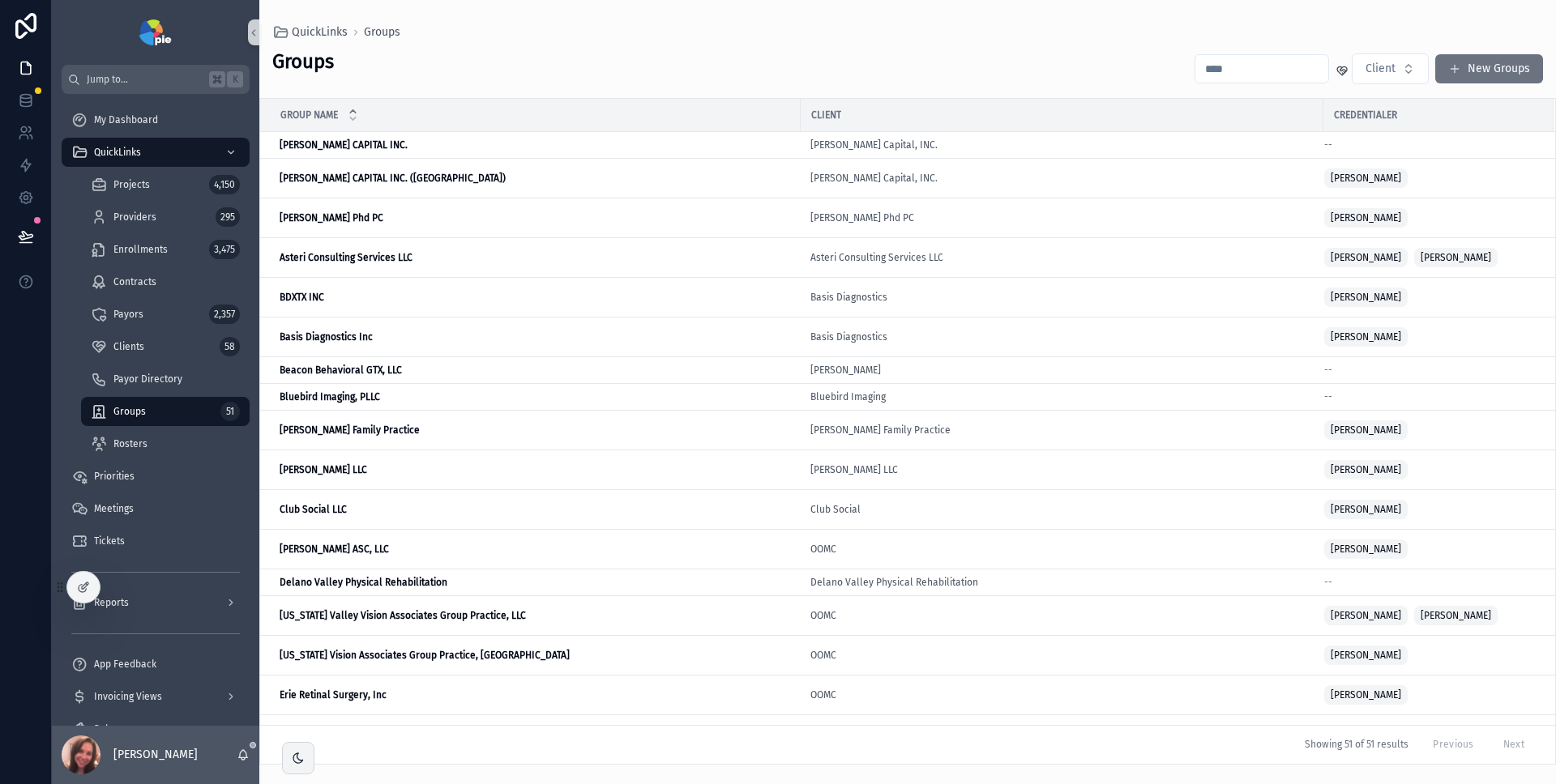
click at [1251, 70] on input "scrollable content" at bounding box center [1261, 68] width 133 height 22
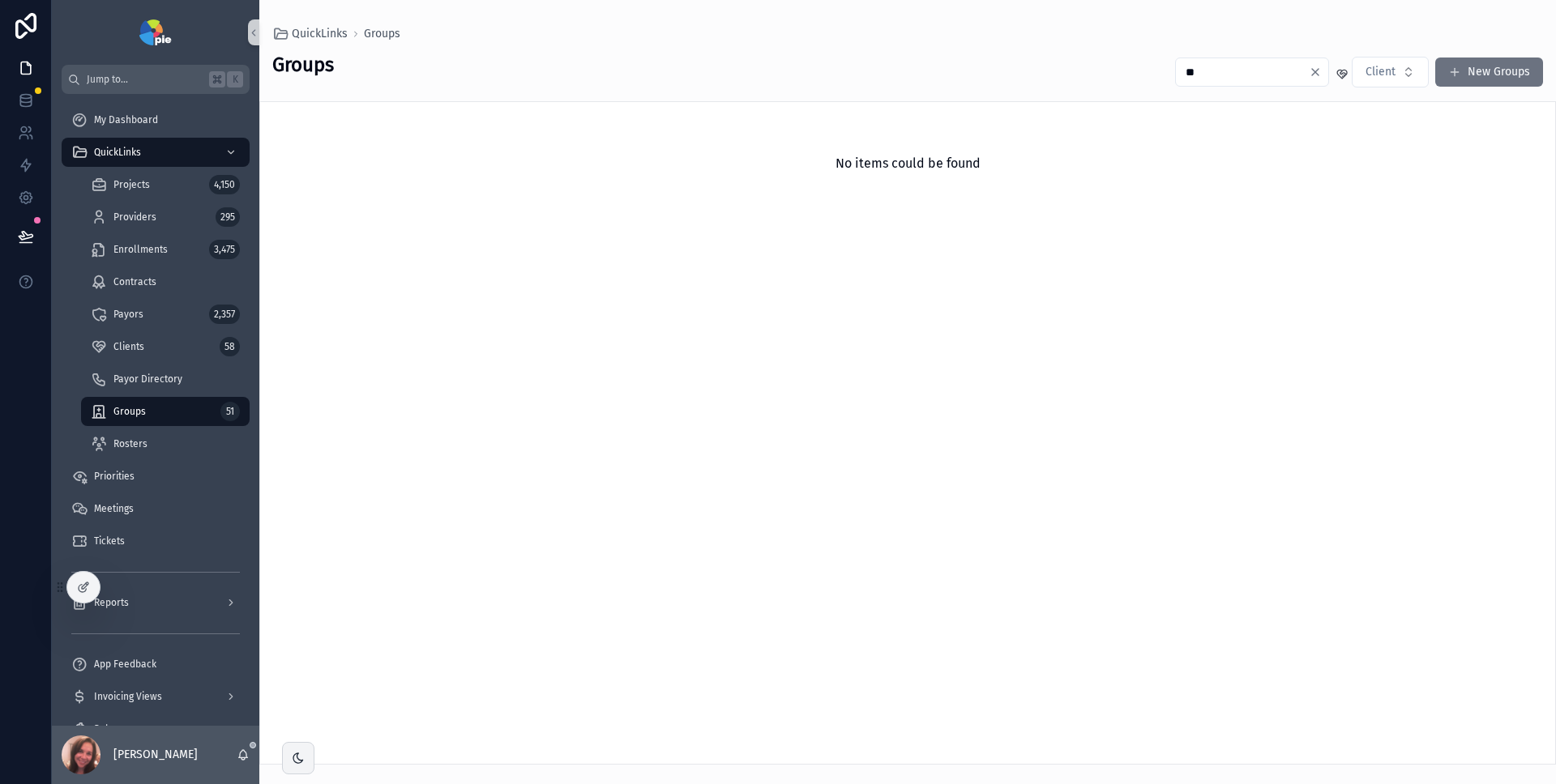
type input "*"
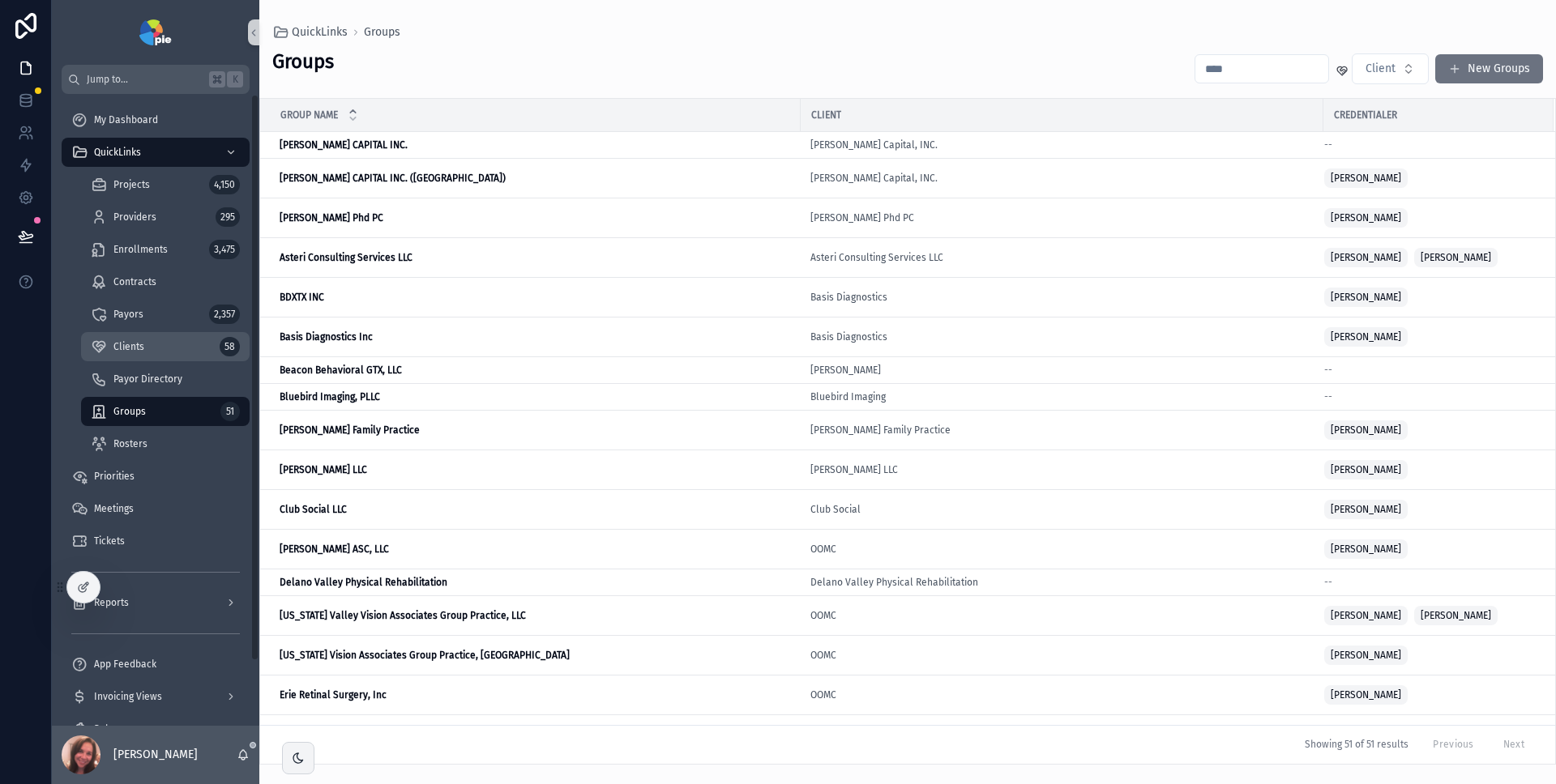
click at [162, 350] on div "Clients 58" at bounding box center [165, 346] width 149 height 26
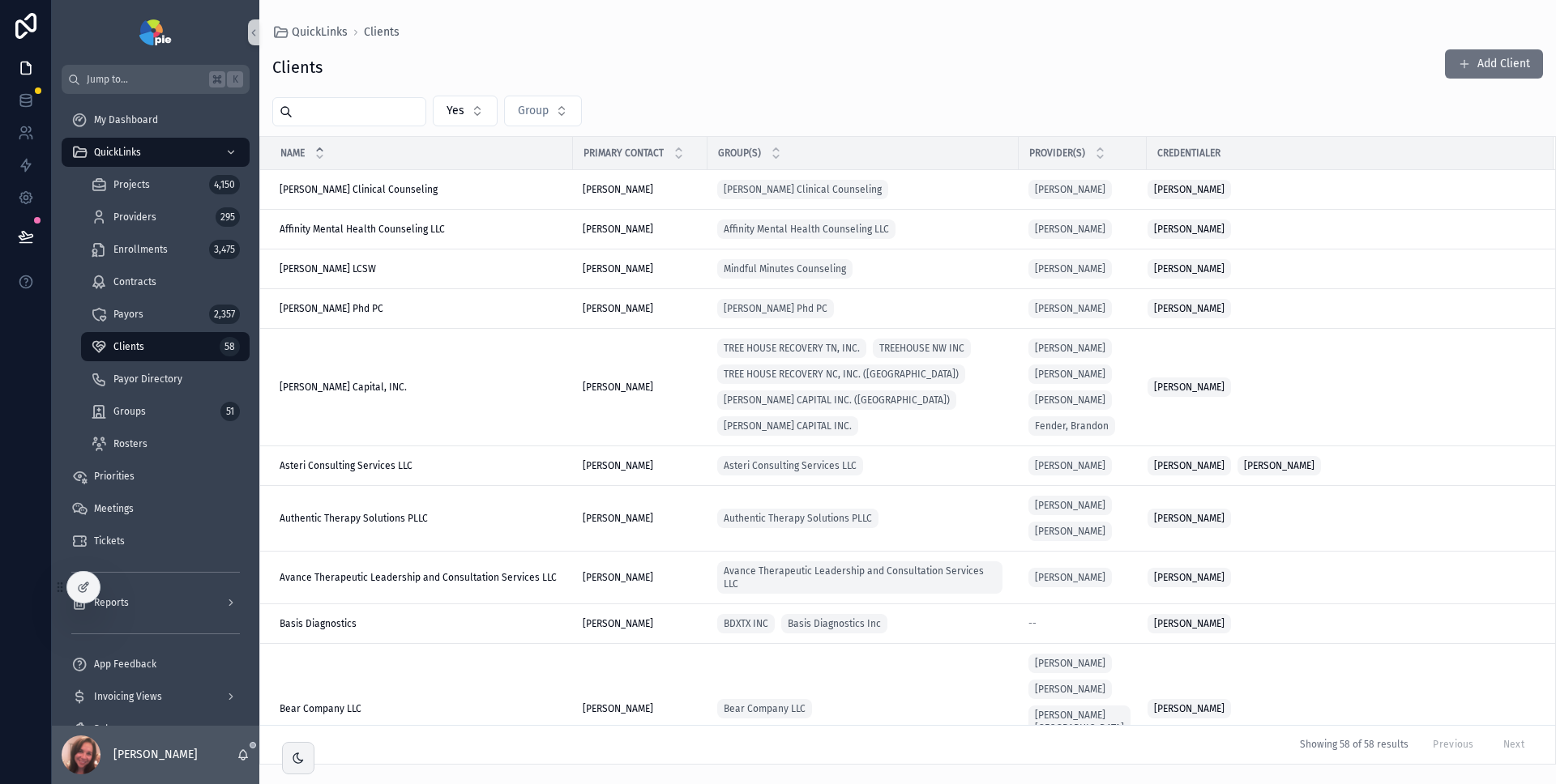
click at [329, 108] on input "scrollable content" at bounding box center [358, 111] width 133 height 22
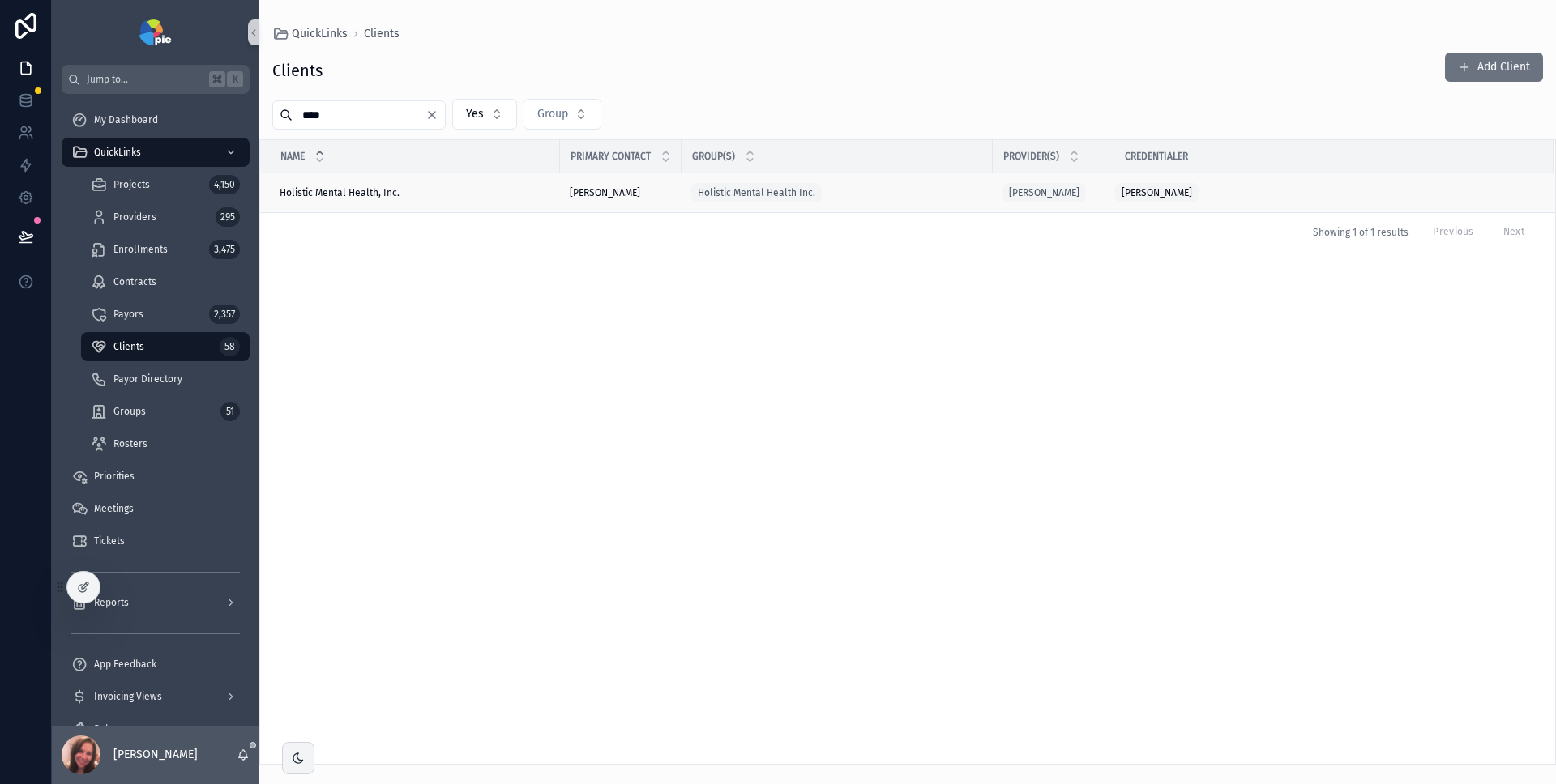
type input "****"
click at [330, 187] on span "Holistic Mental Health, Inc." at bounding box center [340, 192] width 120 height 13
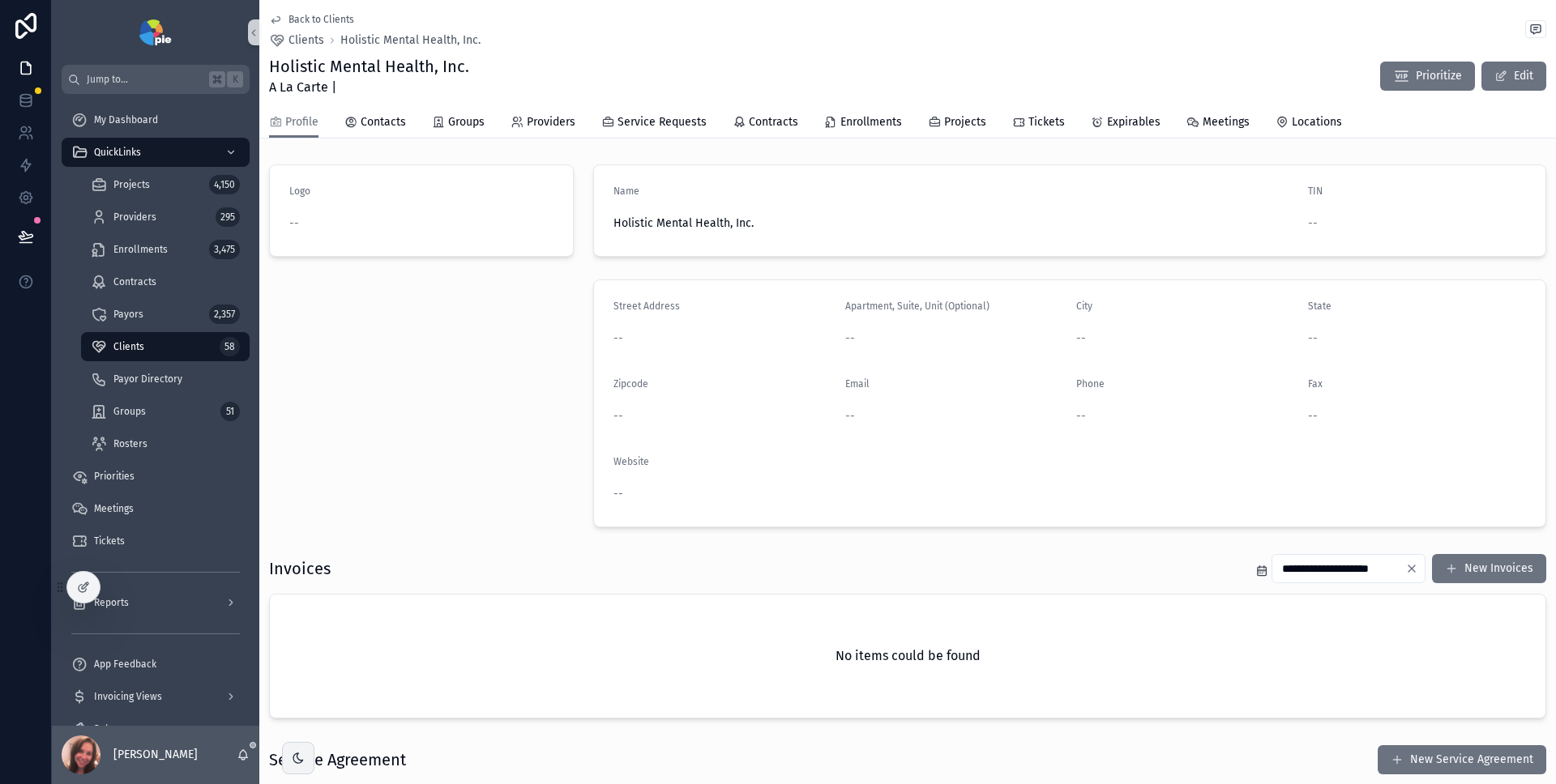
click at [987, 120] on div "Profile Contacts Groups Providers Service Requests Contracts Enrollments Projec…" at bounding box center [907, 122] width 1276 height 31
click at [970, 121] on span "Projects" at bounding box center [964, 122] width 42 height 16
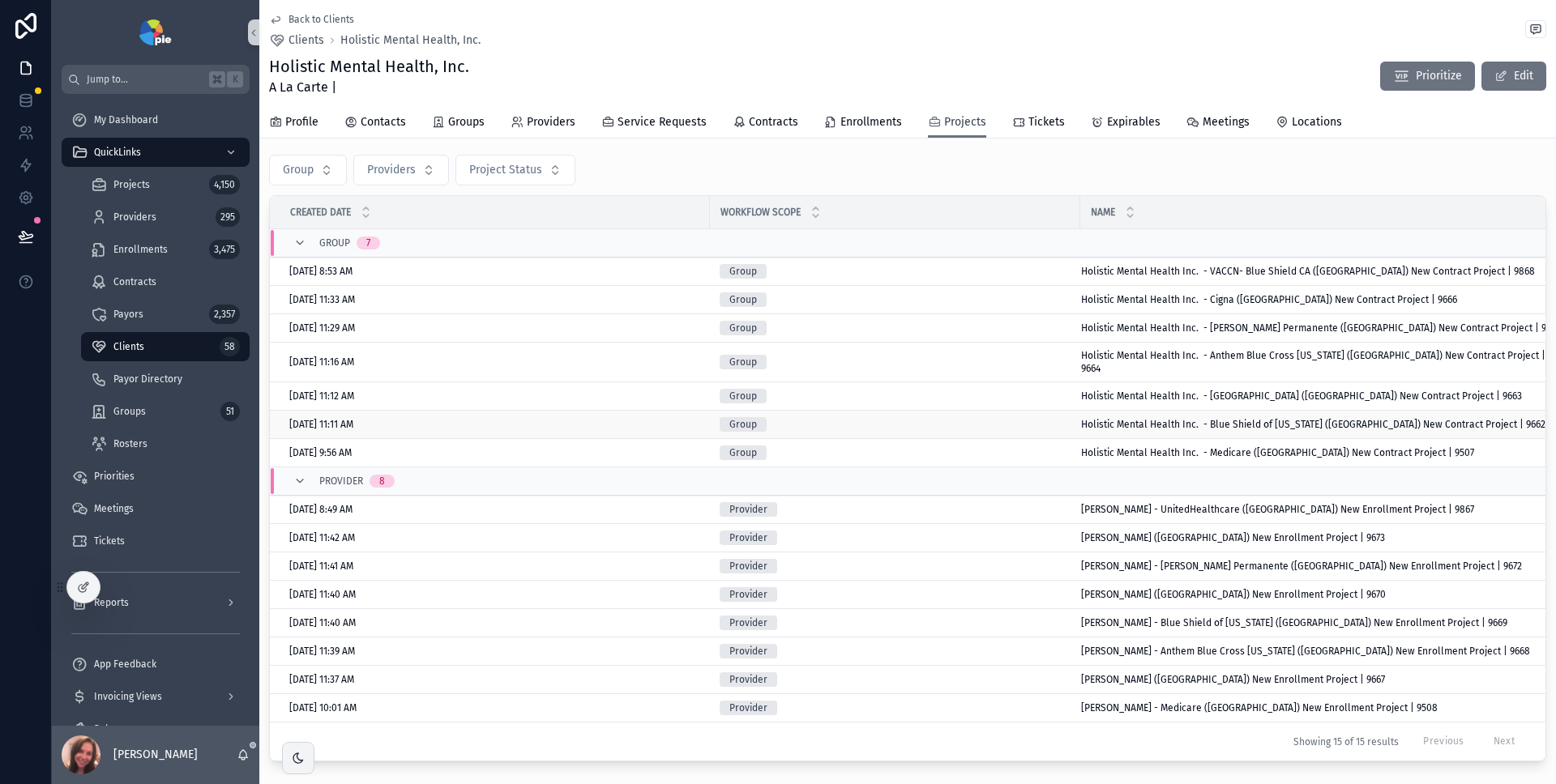
scroll to position [24, 0]
click at [1146, 698] on span "[PERSON_NAME] - Medicare ([GEOGRAPHIC_DATA]) New Enrollment Project | 9508" at bounding box center [1258, 703] width 356 height 13
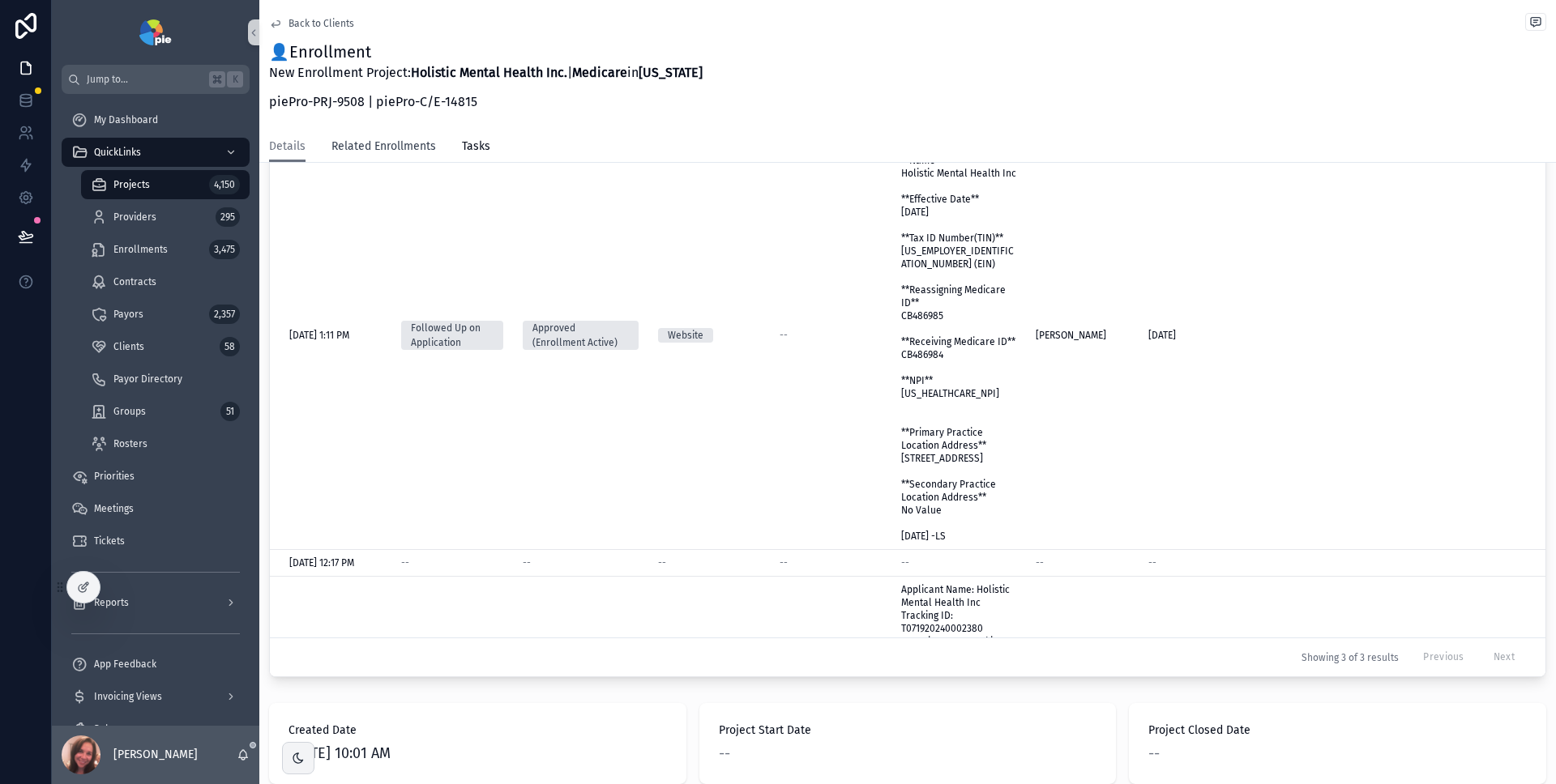
scroll to position [145, 0]
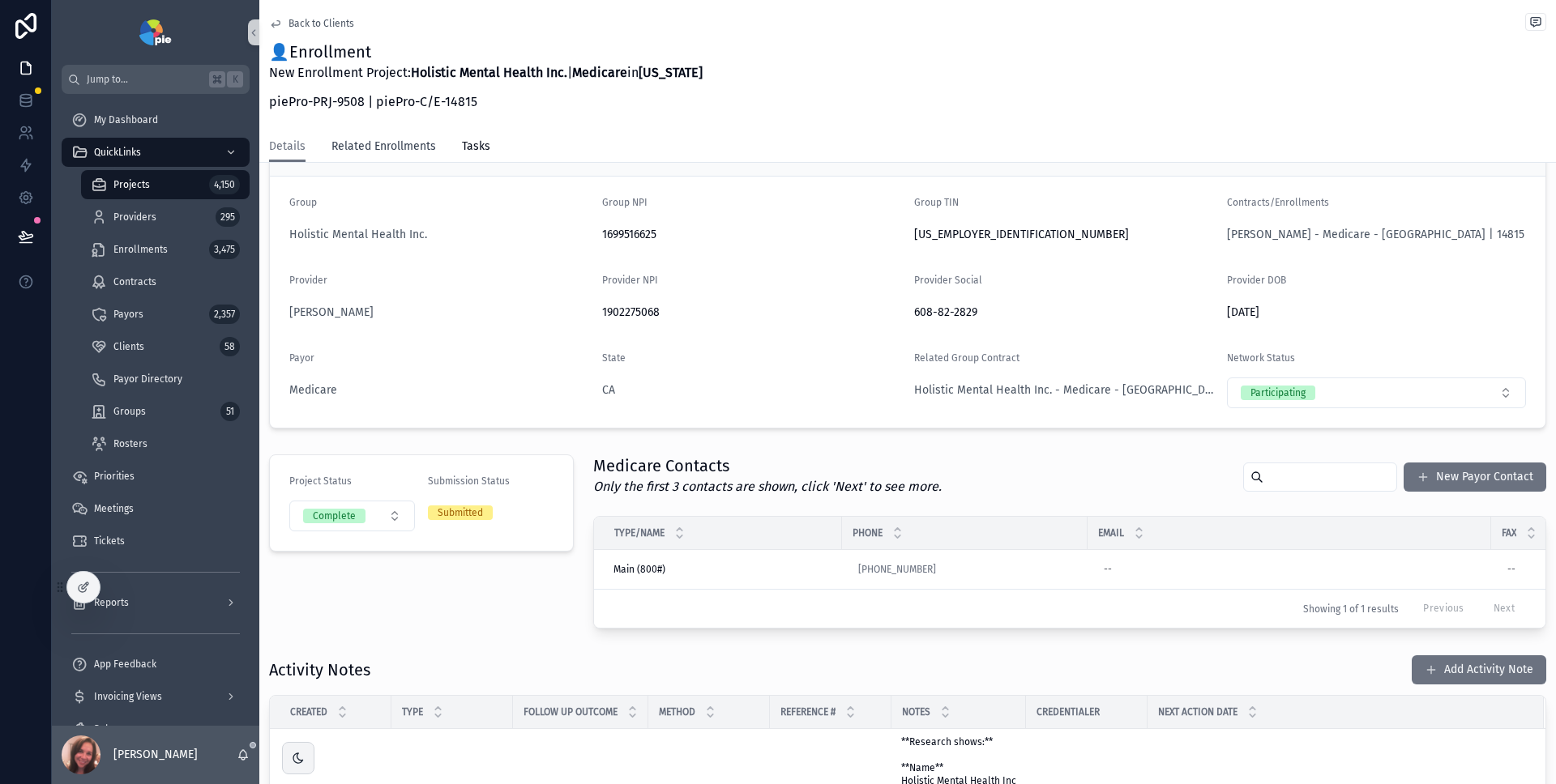
click at [378, 148] on span "Related Enrollments" at bounding box center [383, 147] width 105 height 16
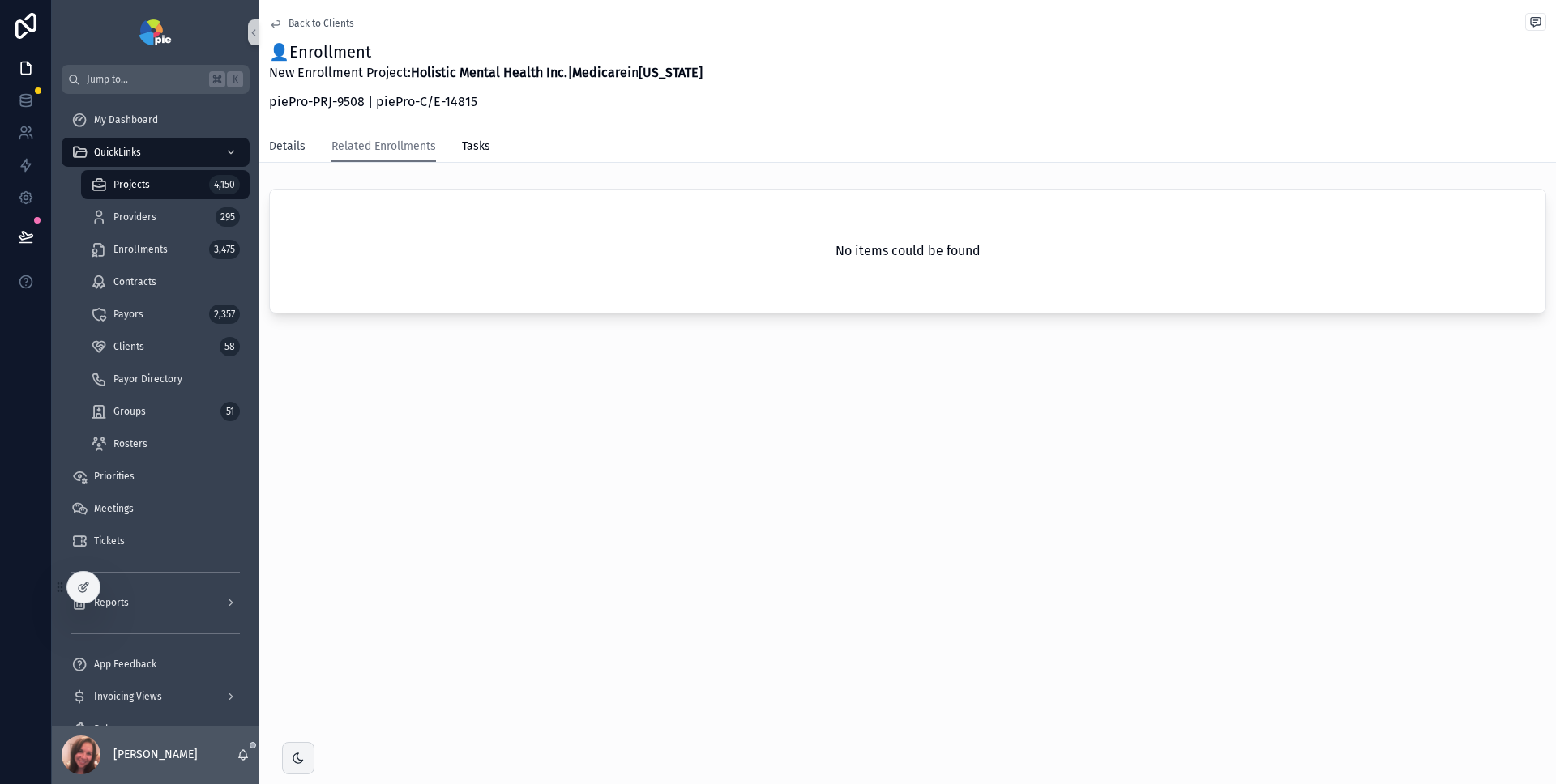
click at [271, 151] on span "Details" at bounding box center [287, 147] width 37 height 16
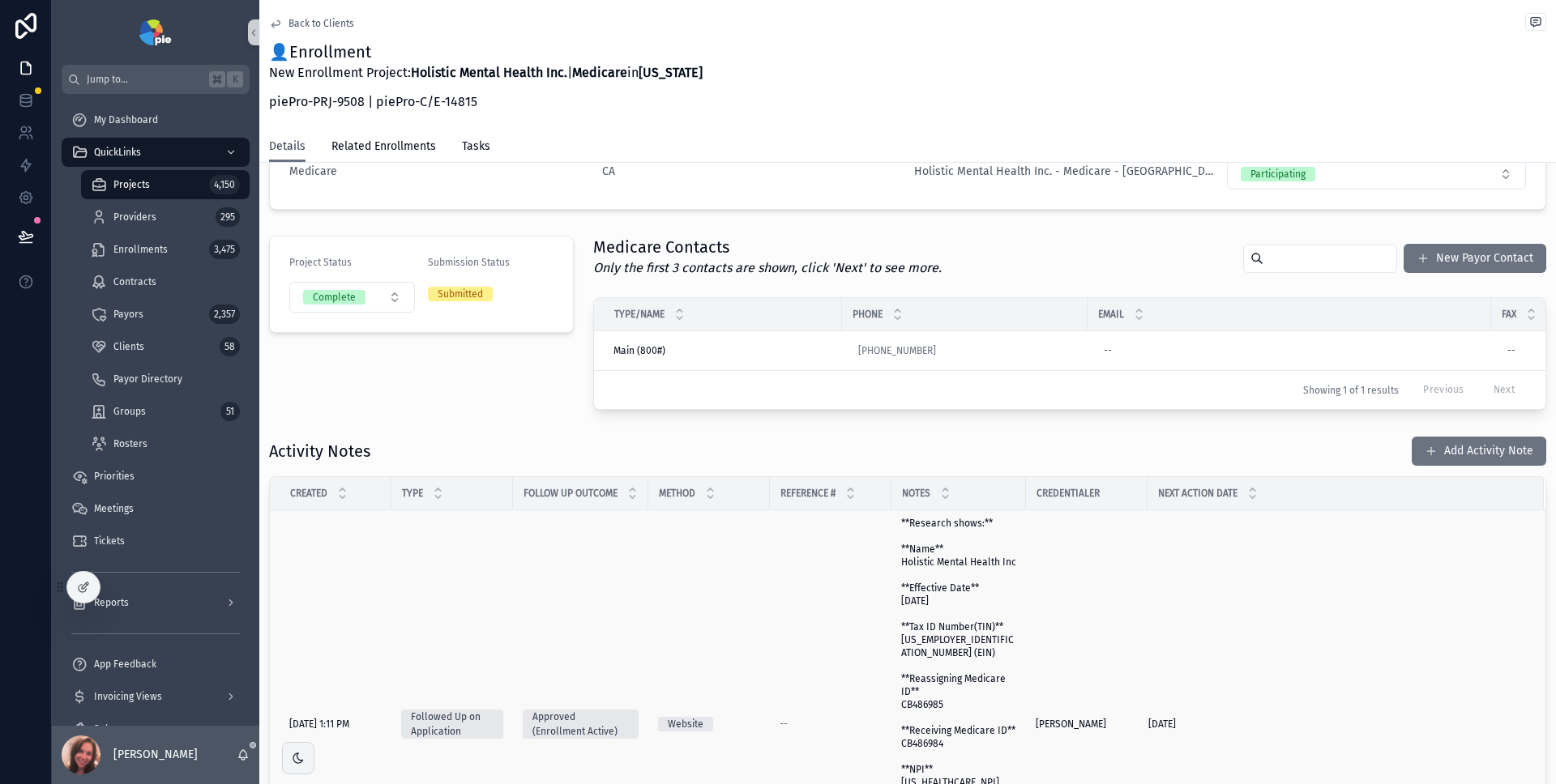
scroll to position [354, 0]
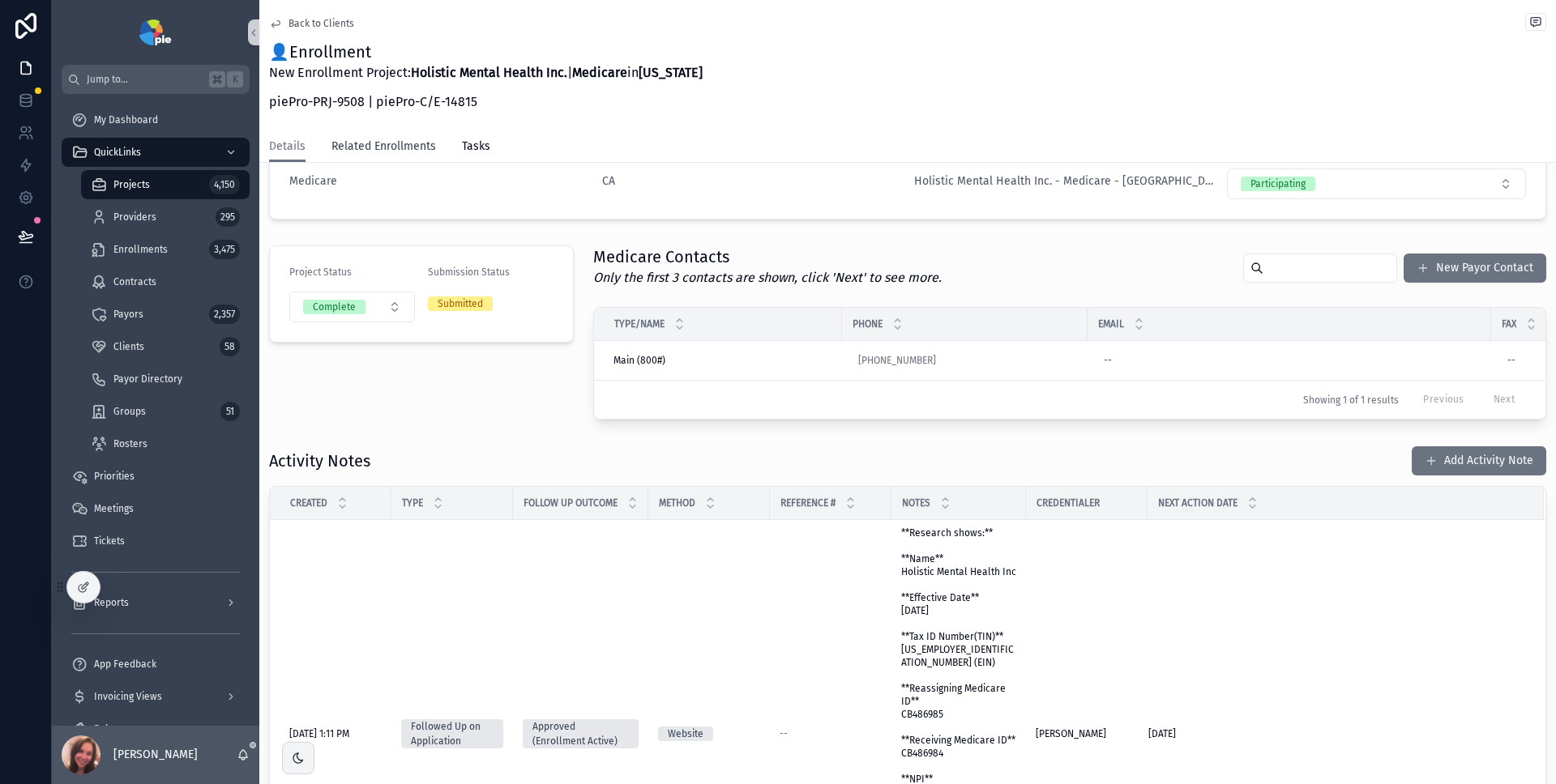
click at [406, 144] on span "Related Enrollments" at bounding box center [383, 147] width 105 height 16
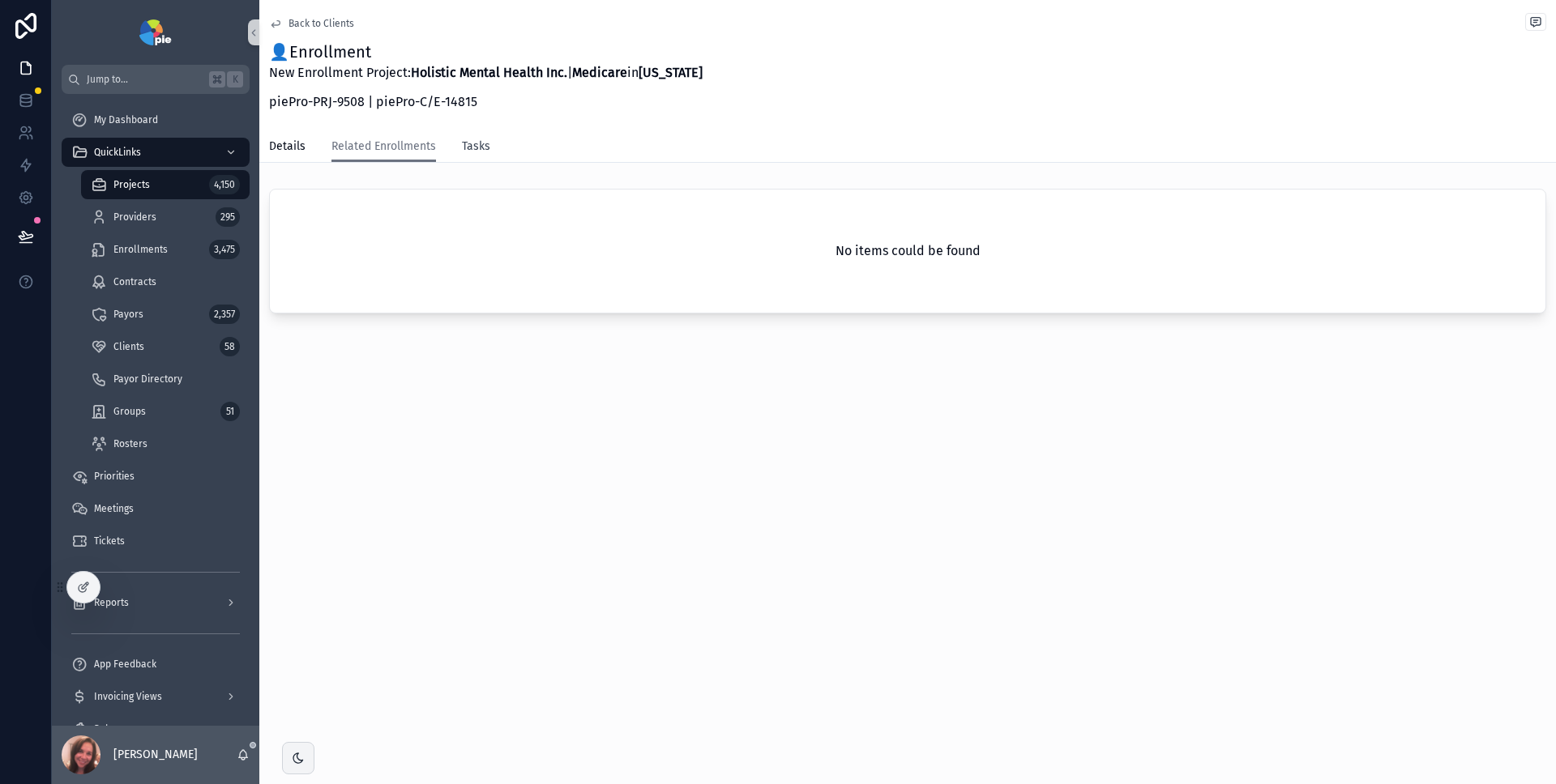
click at [482, 148] on span "Tasks" at bounding box center [476, 147] width 28 height 16
click at [406, 144] on span "Related Enrollments" at bounding box center [383, 147] width 105 height 16
click at [275, 145] on span "Details" at bounding box center [287, 147] width 37 height 16
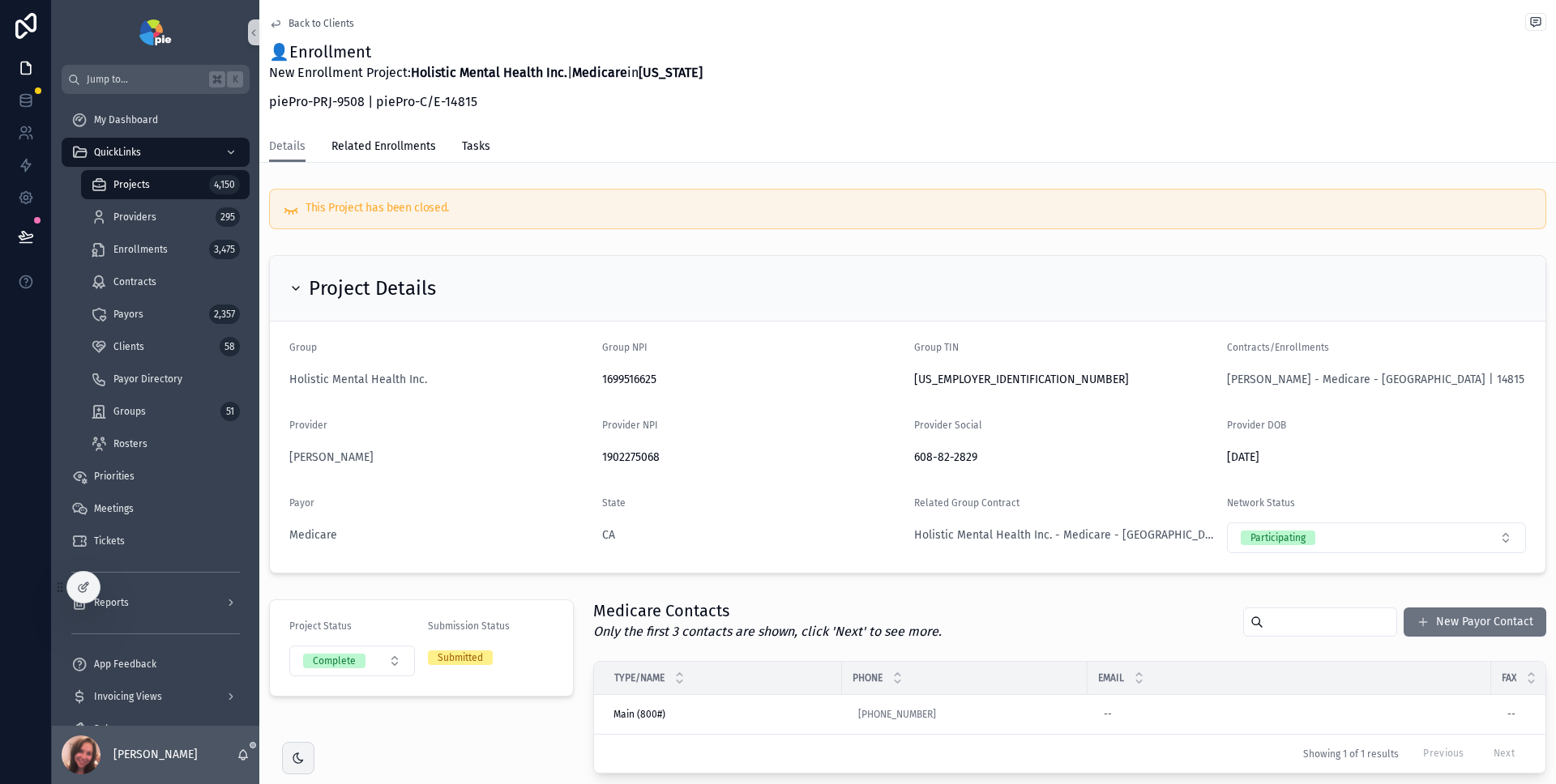
click at [296, 20] on span "Back to Clients" at bounding box center [321, 23] width 66 height 13
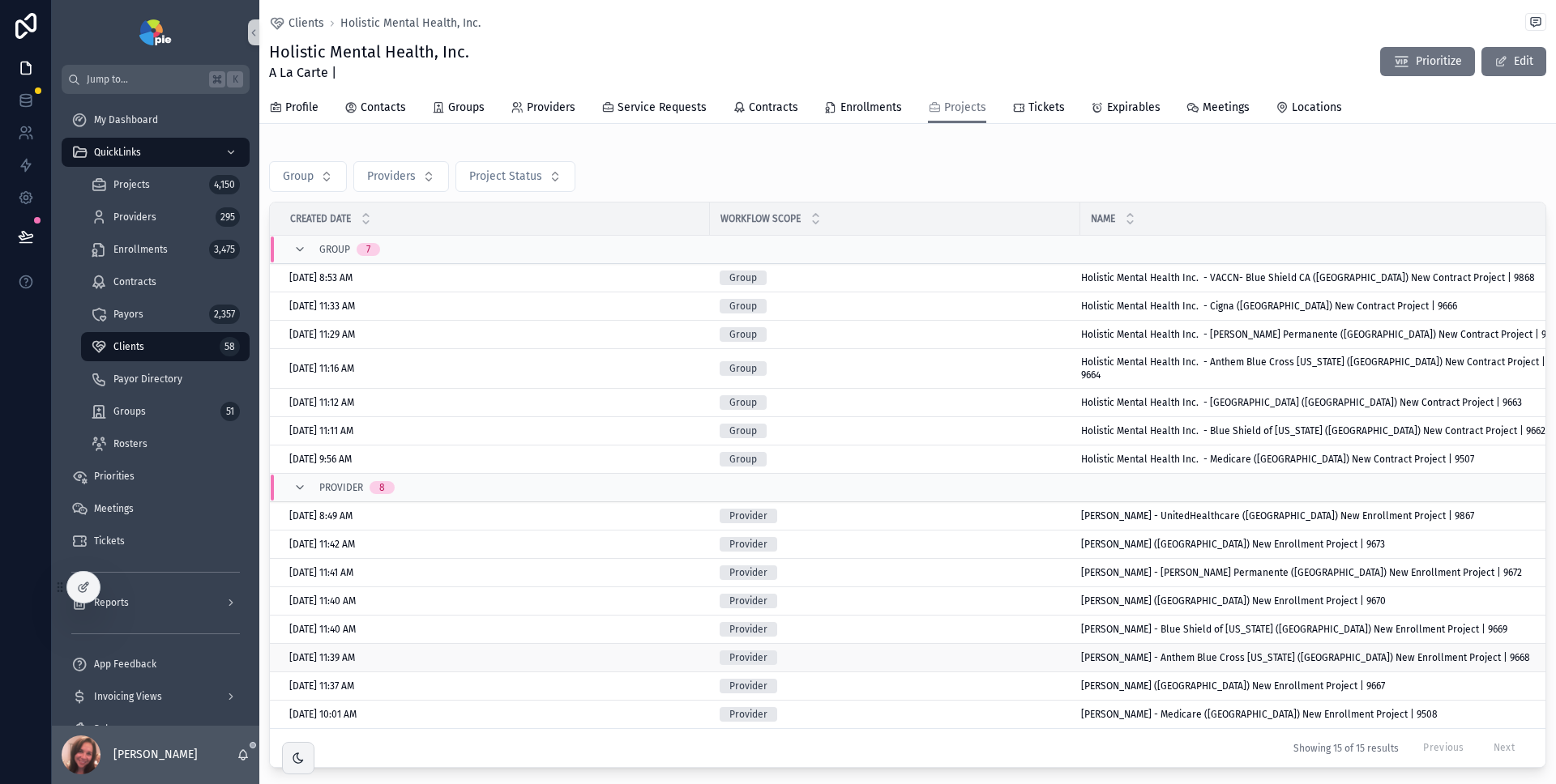
click at [1022, 650] on div "Provider" at bounding box center [894, 657] width 350 height 15
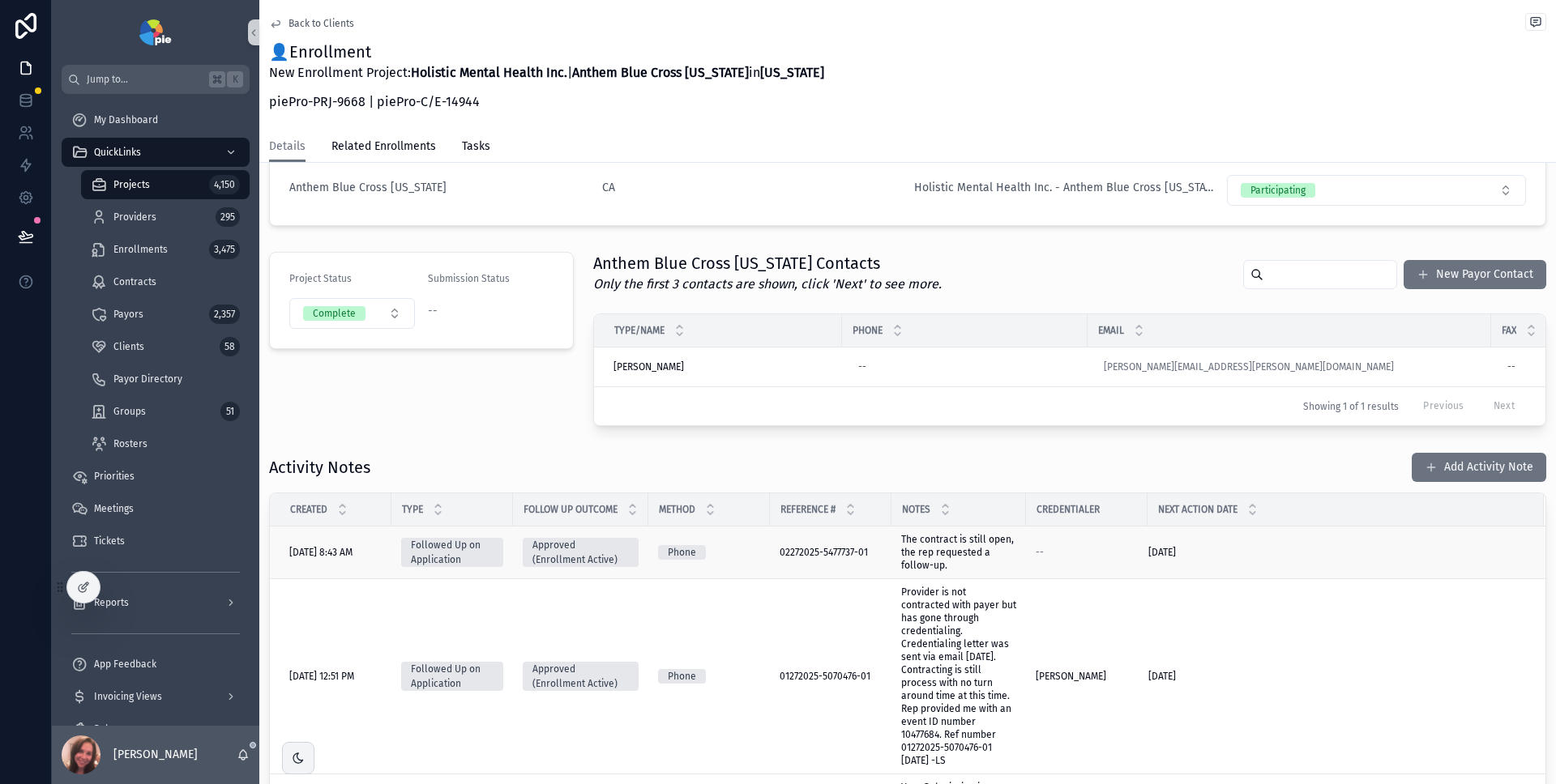
click at [1321, 555] on td "[DATE] [DATE]" at bounding box center [1345, 553] width 396 height 52
click at [1319, 559] on div "[DATE] [DATE]" at bounding box center [1336, 552] width 376 height 13
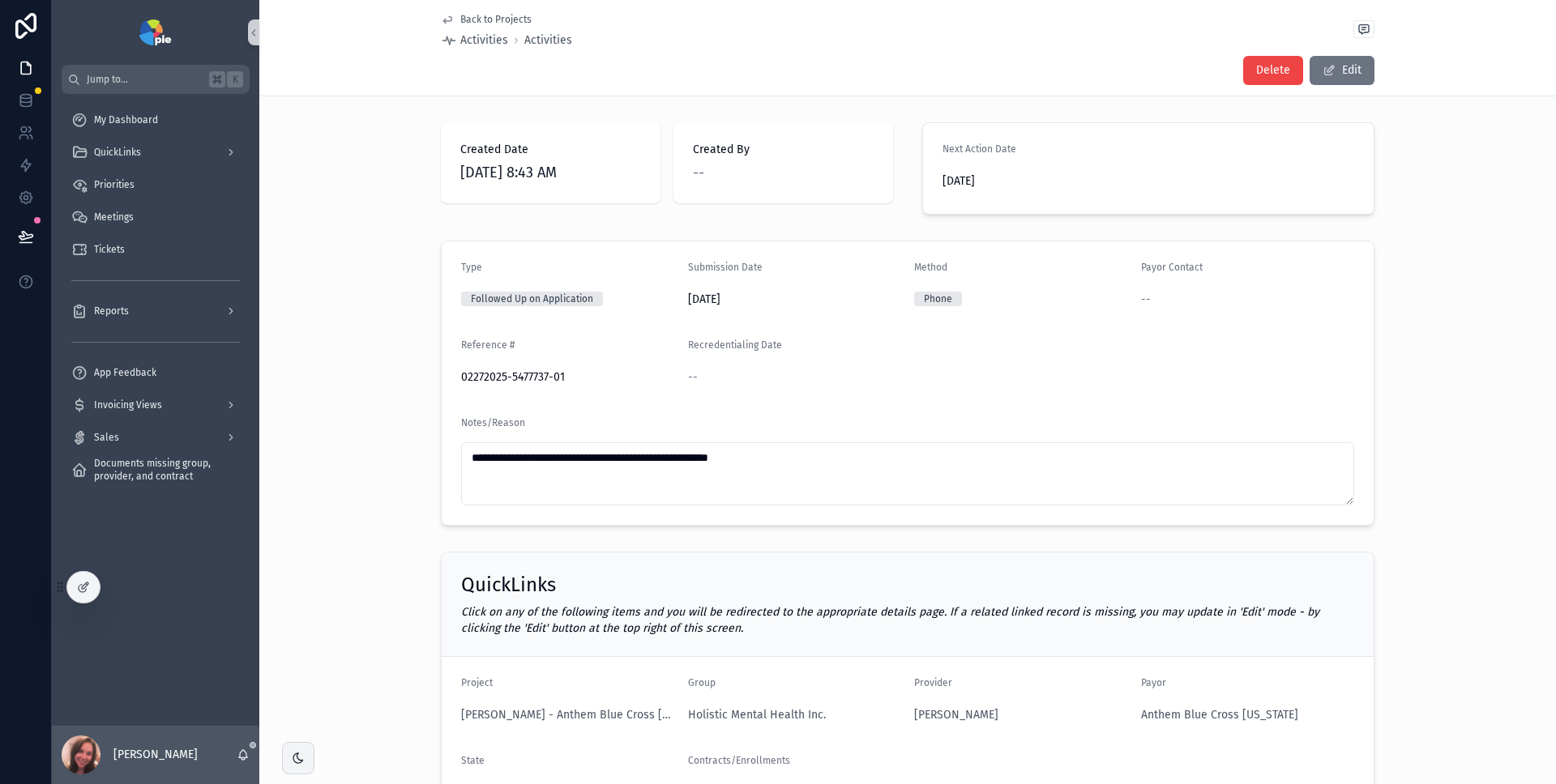
click at [483, 25] on span "Back to Projects" at bounding box center [495, 18] width 71 height 13
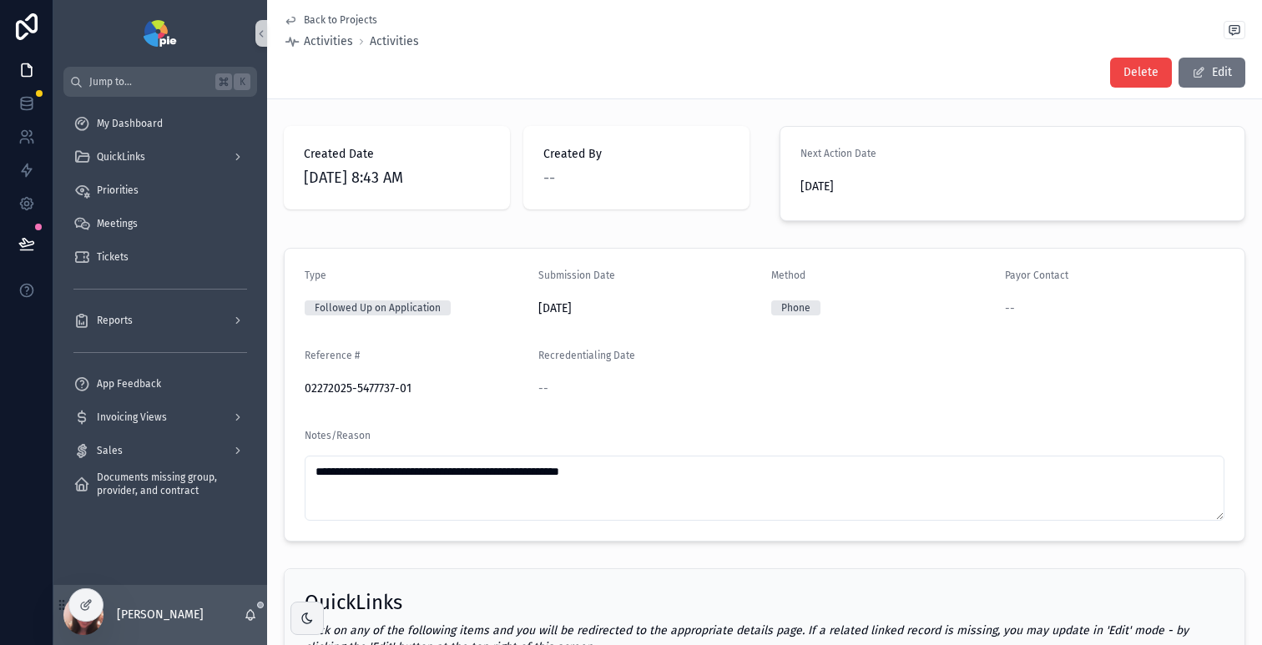
click at [310, 18] on span "Back to Projects" at bounding box center [340, 19] width 73 height 13
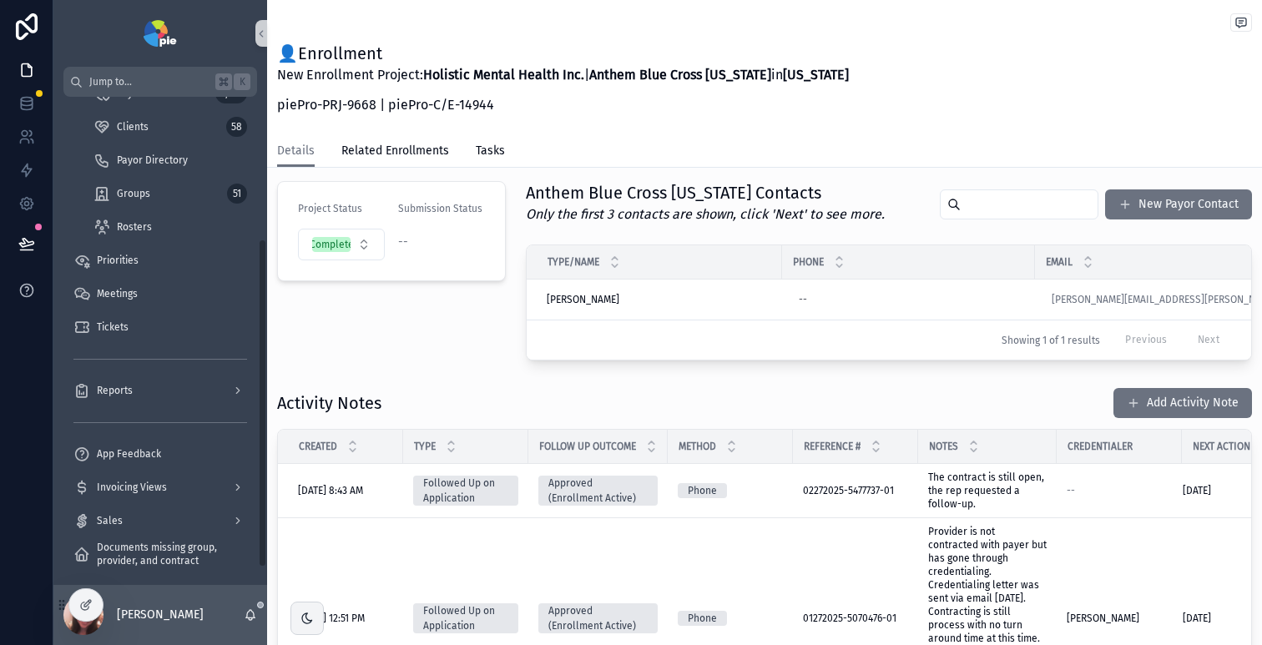
scroll to position [236, 0]
